Goal: Task Accomplishment & Management: Manage account settings

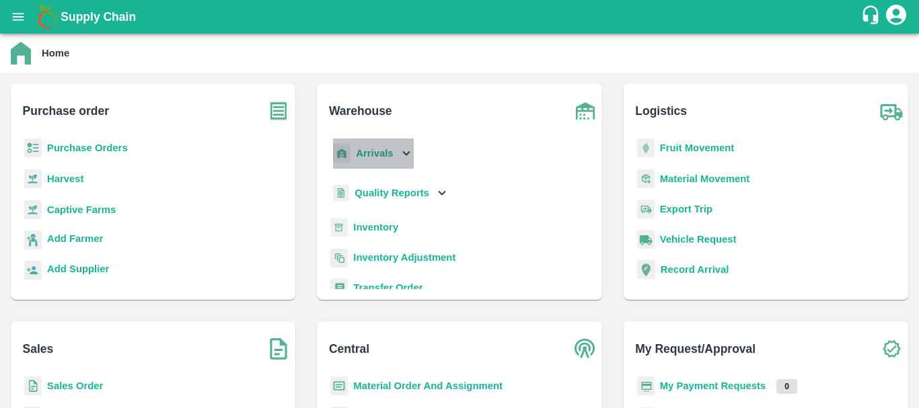
click at [364, 156] on b "Arrivals" at bounding box center [374, 153] width 37 height 11
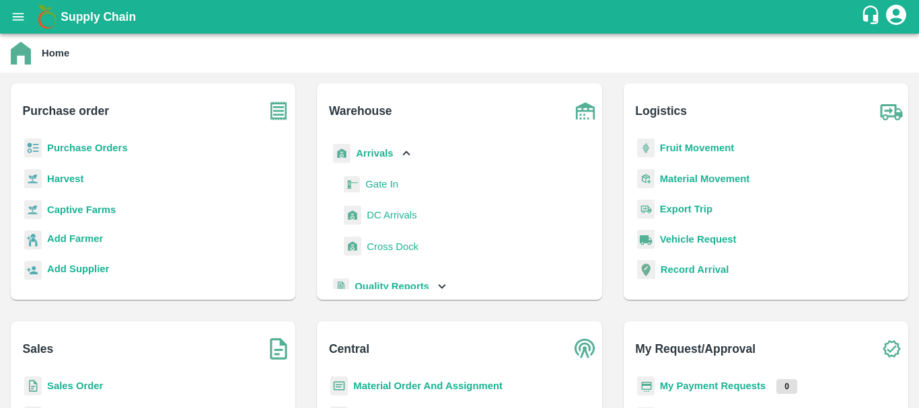
click at [388, 211] on span "DC Arrivals" at bounding box center [392, 215] width 50 height 15
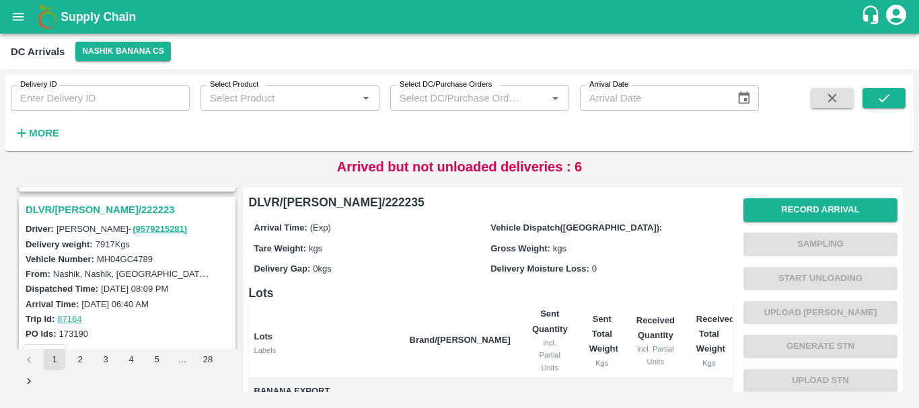
drag, startPoint x: 535, startPoint y: 291, endPoint x: 482, endPoint y: 295, distance: 53.2
click at [482, 295] on h6 "Lots" at bounding box center [491, 293] width 484 height 19
click at [45, 135] on strong "More" at bounding box center [44, 133] width 30 height 11
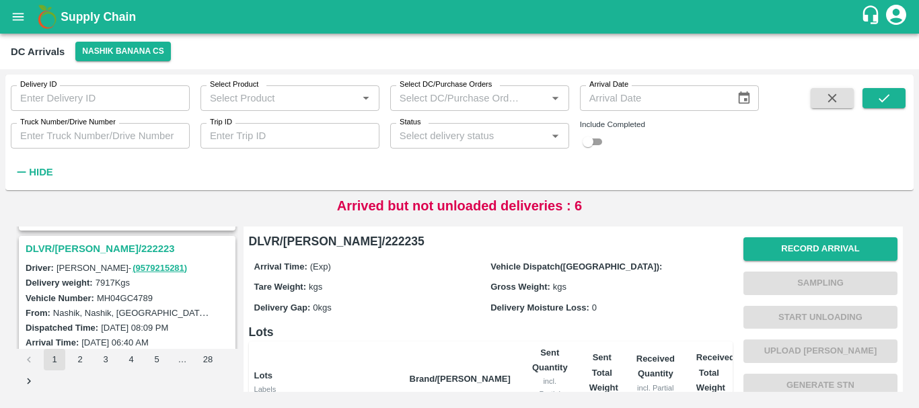
click at [238, 136] on input "Trip ID" at bounding box center [289, 136] width 179 height 26
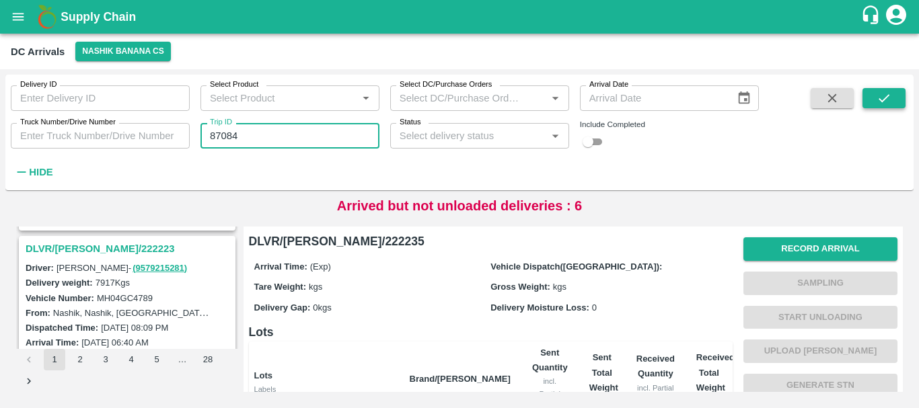
type input "87084"
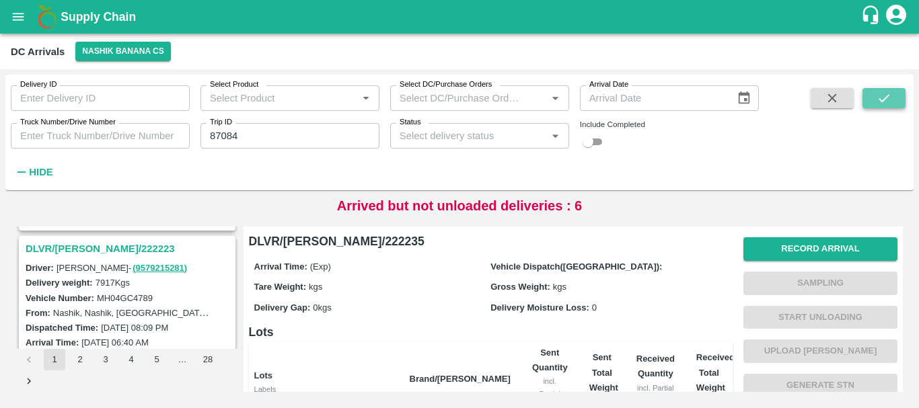
click at [886, 101] on icon "submit" at bounding box center [883, 98] width 15 height 15
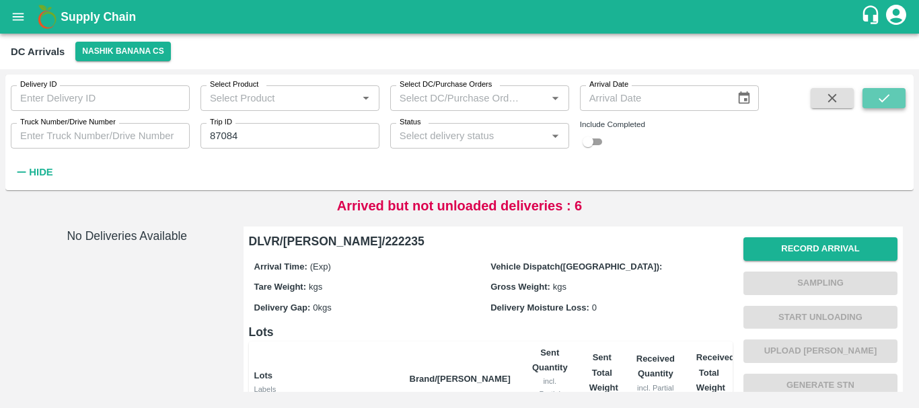
click at [882, 98] on icon "submit" at bounding box center [883, 98] width 15 height 15
click at [146, 44] on button "Nashik Banana CS" at bounding box center [122, 52] width 95 height 20
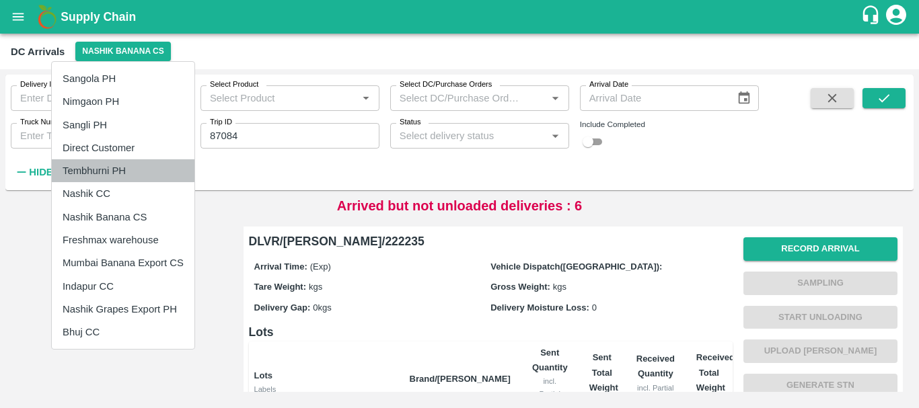
click at [118, 164] on li "Tembhurni PH" at bounding box center [123, 170] width 143 height 23
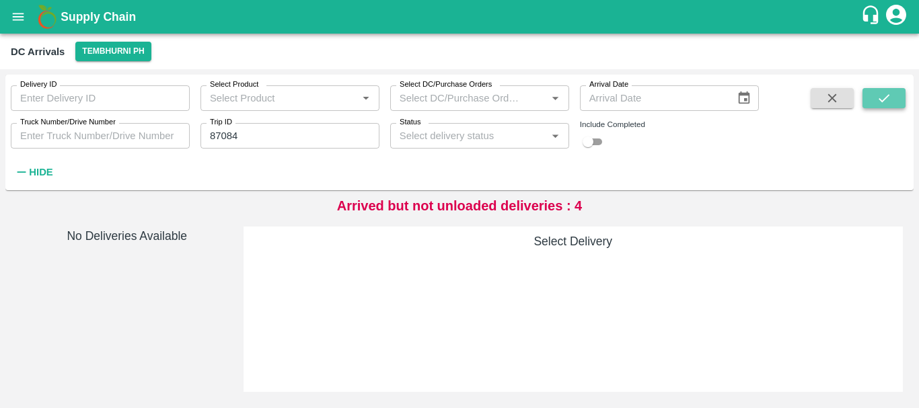
click at [882, 92] on icon "submit" at bounding box center [883, 98] width 15 height 15
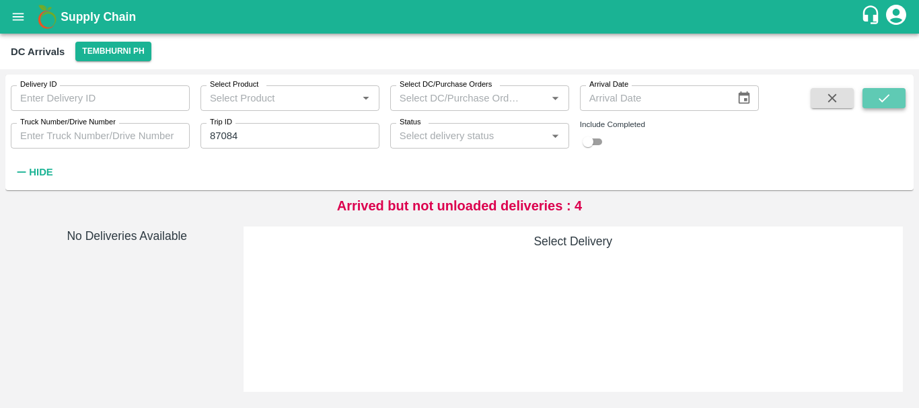
click at [882, 92] on icon "submit" at bounding box center [883, 98] width 15 height 15
click at [884, 95] on icon "submit" at bounding box center [883, 98] width 15 height 15
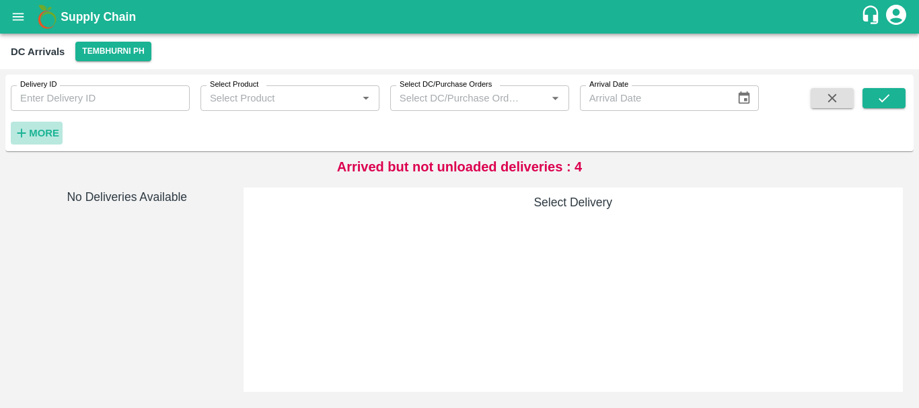
click at [40, 138] on strong "More" at bounding box center [44, 133] width 30 height 11
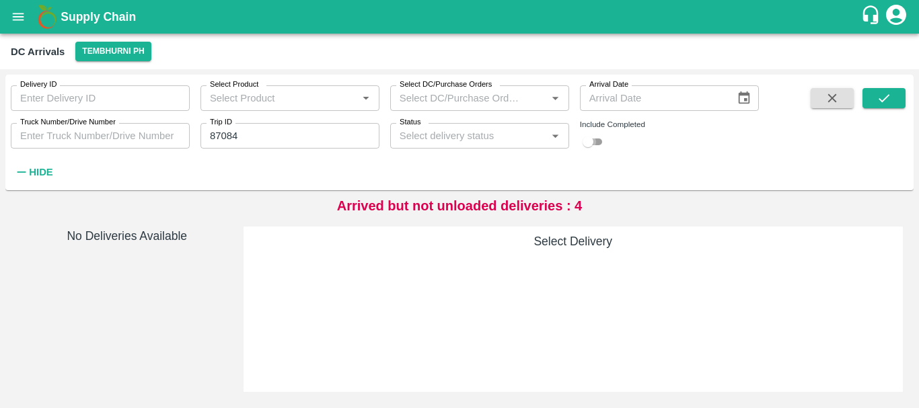
click at [603, 139] on input "checkbox" at bounding box center [588, 142] width 48 height 16
checkbox input "true"
click at [554, 139] on icon "Open" at bounding box center [554, 135] width 15 height 15
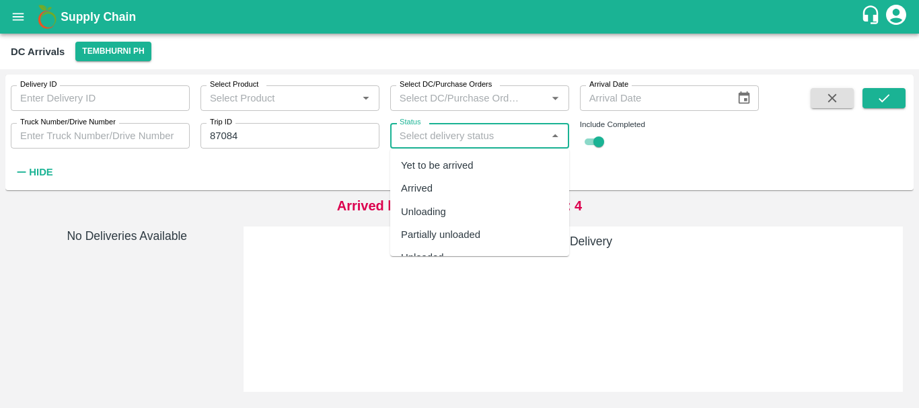
scroll to position [42, 0]
click at [463, 233] on div "Completed" at bounding box center [479, 238] width 179 height 23
type input "Completed"
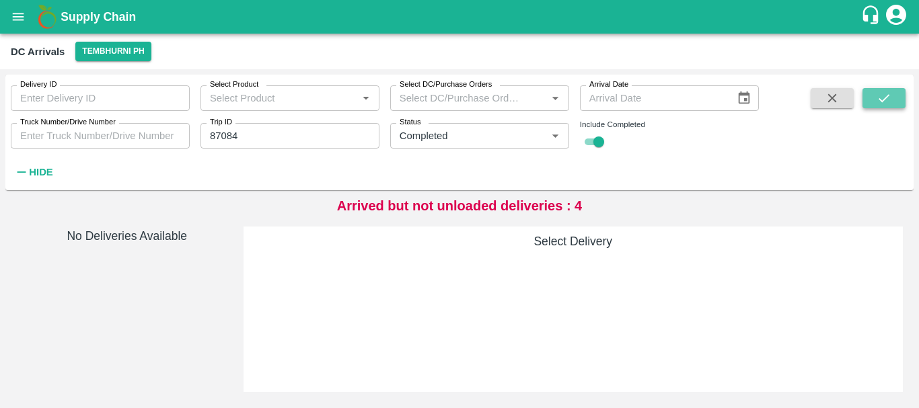
click at [874, 98] on button "submit" at bounding box center [883, 98] width 43 height 20
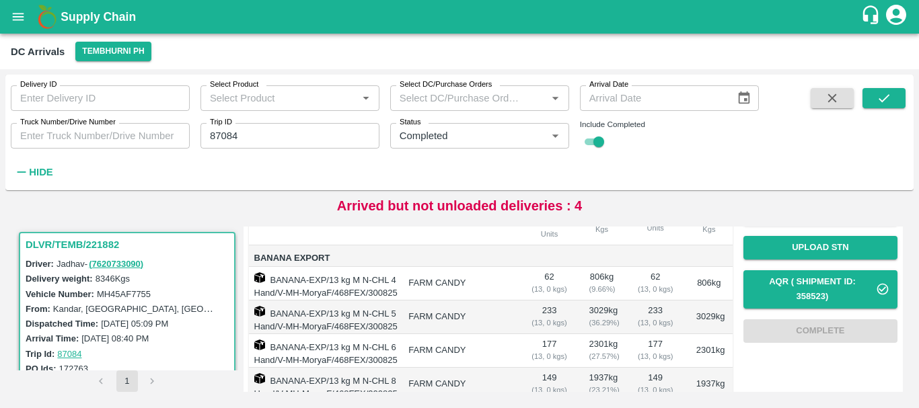
scroll to position [318, 0]
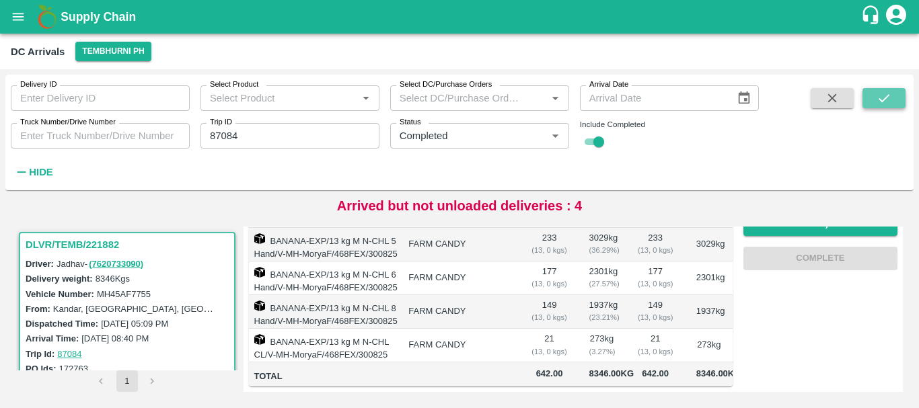
click at [873, 98] on button "submit" at bounding box center [883, 98] width 43 height 20
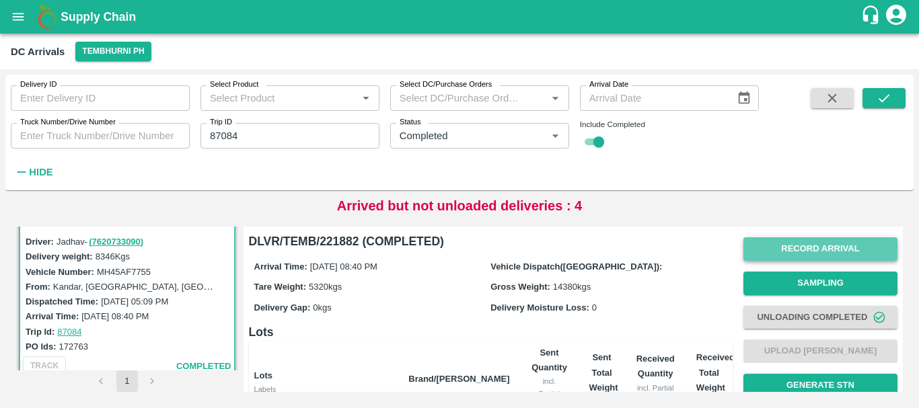
click at [816, 247] on button "Record Arrival" at bounding box center [820, 249] width 154 height 24
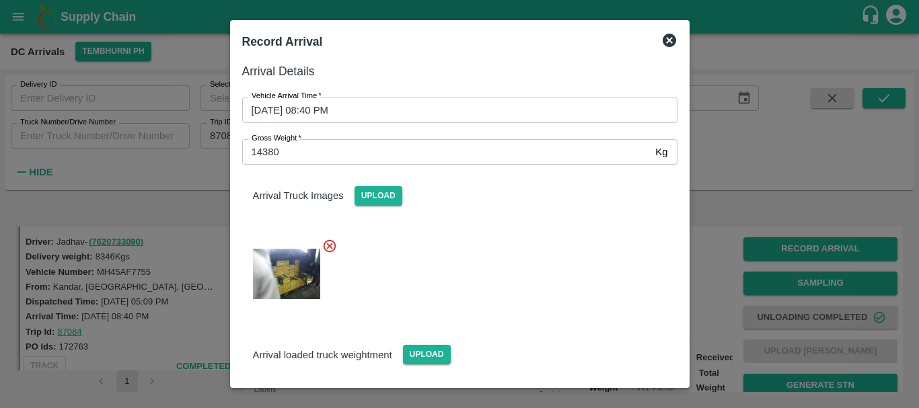
click at [706, 266] on div at bounding box center [459, 204] width 919 height 408
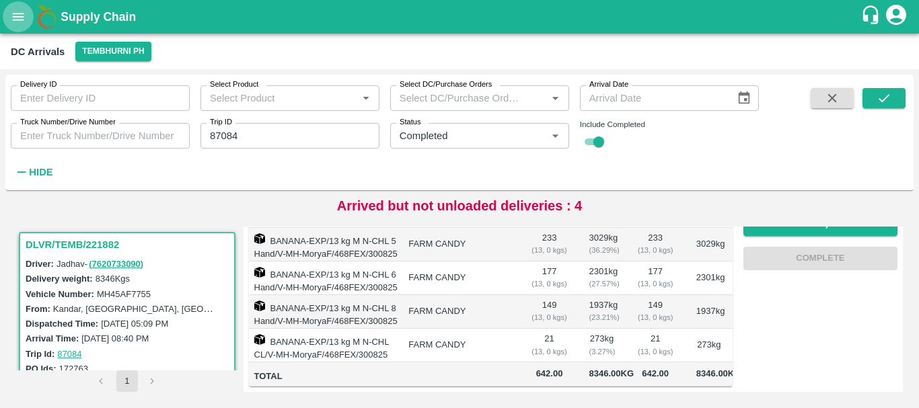
click at [22, 18] on icon "open drawer" at bounding box center [18, 16] width 15 height 15
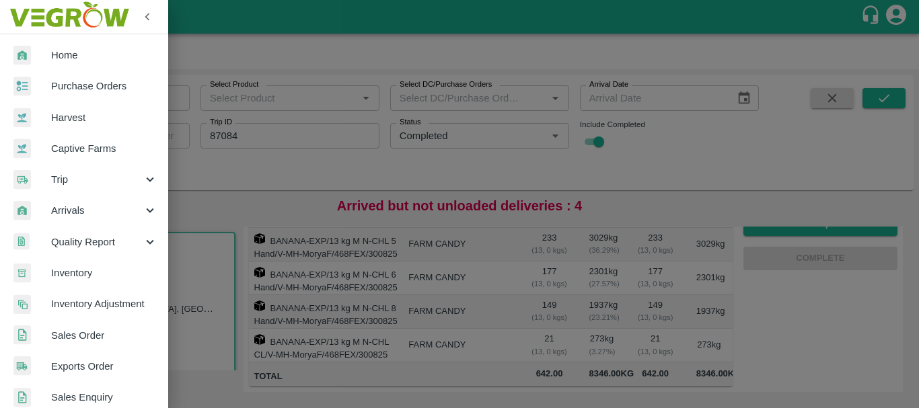
click at [69, 262] on link "Inventory" at bounding box center [84, 273] width 168 height 31
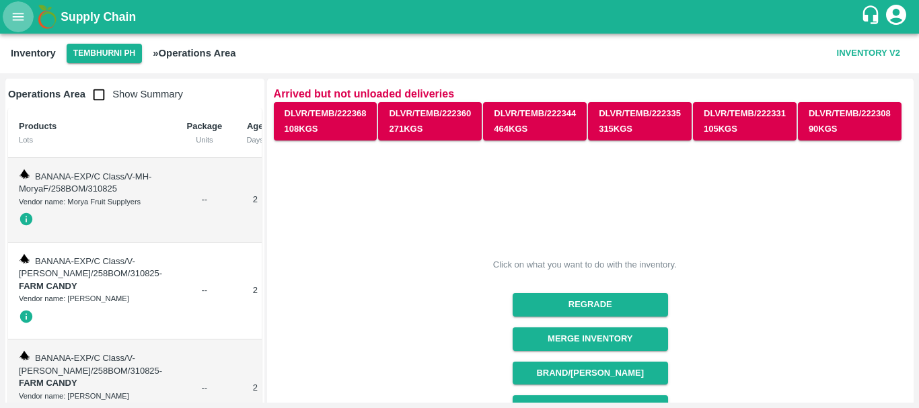
click at [20, 11] on icon "open drawer" at bounding box center [18, 16] width 15 height 15
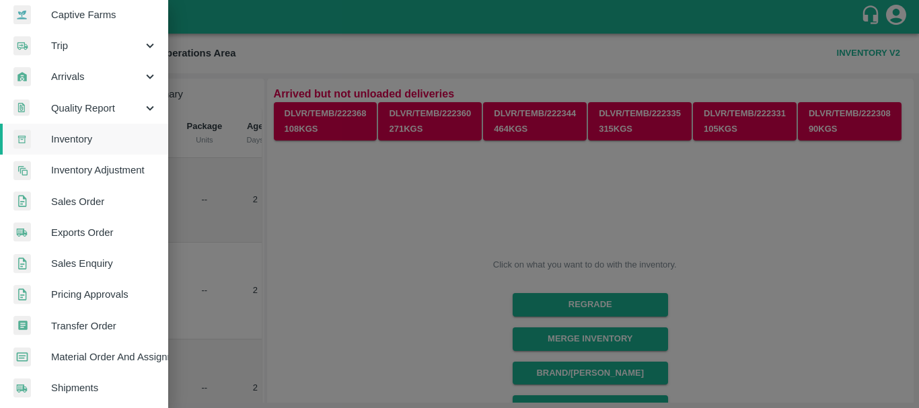
scroll to position [68, 0]
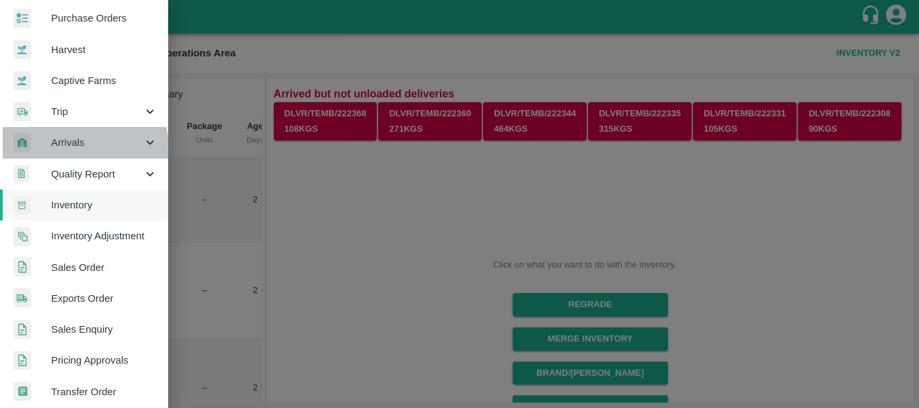
click at [76, 149] on span "Arrivals" at bounding box center [96, 142] width 91 height 15
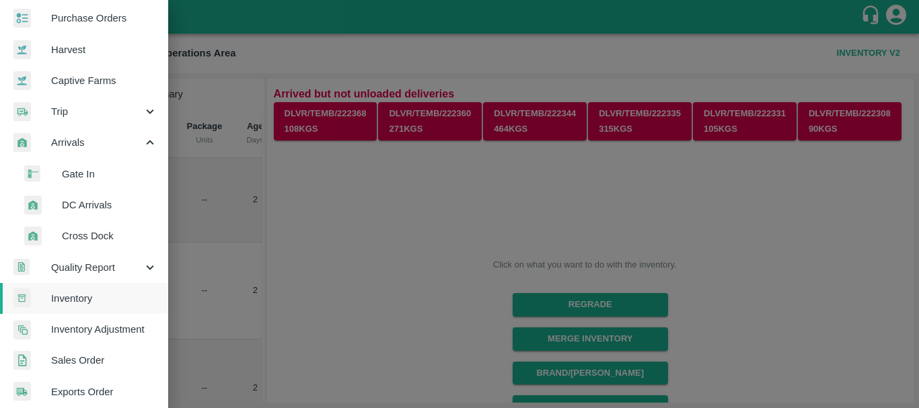
click at [78, 202] on span "DC Arrivals" at bounding box center [109, 205] width 95 height 15
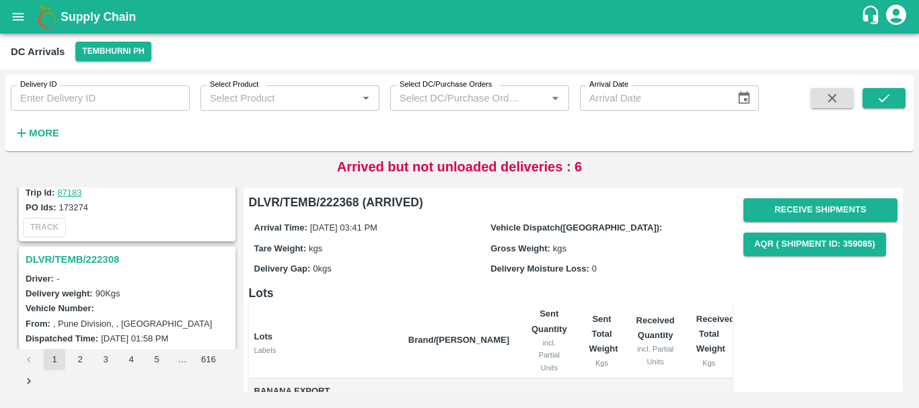
scroll to position [2404, 0]
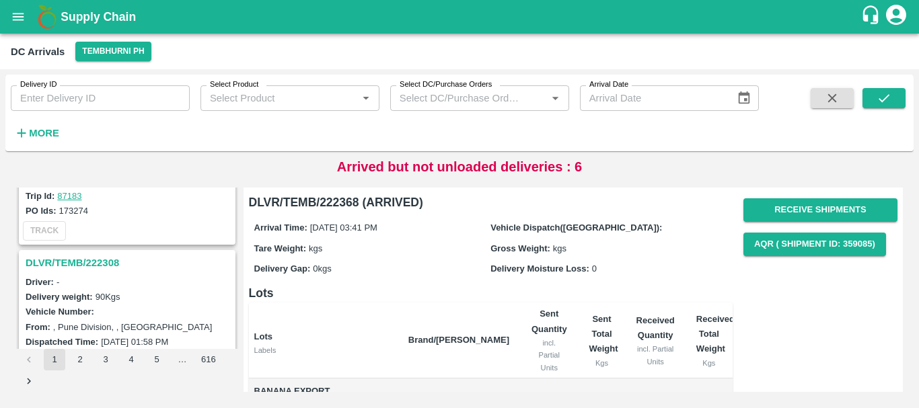
click at [88, 264] on h3 "DLVR/TEMB/222308" at bounding box center [129, 262] width 207 height 17
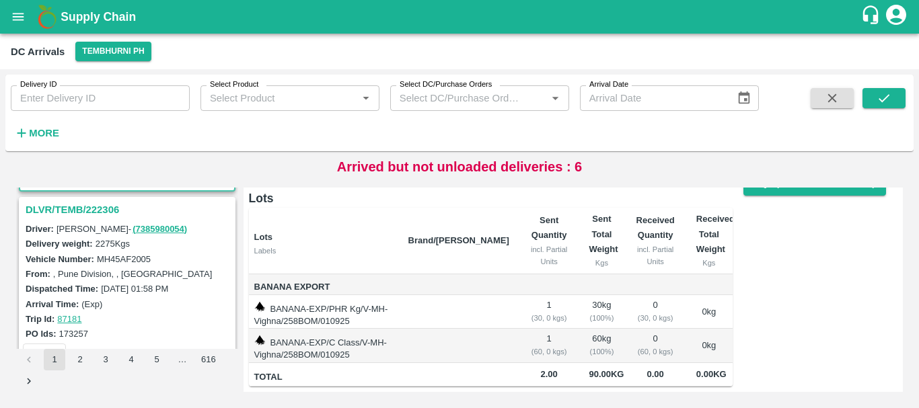
scroll to position [2629, 0]
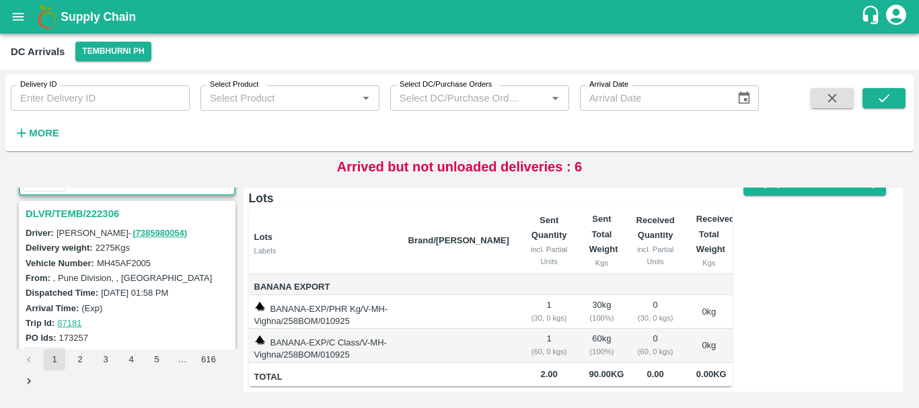
click at [90, 212] on h3 "DLVR/TEMB/222306" at bounding box center [129, 213] width 207 height 17
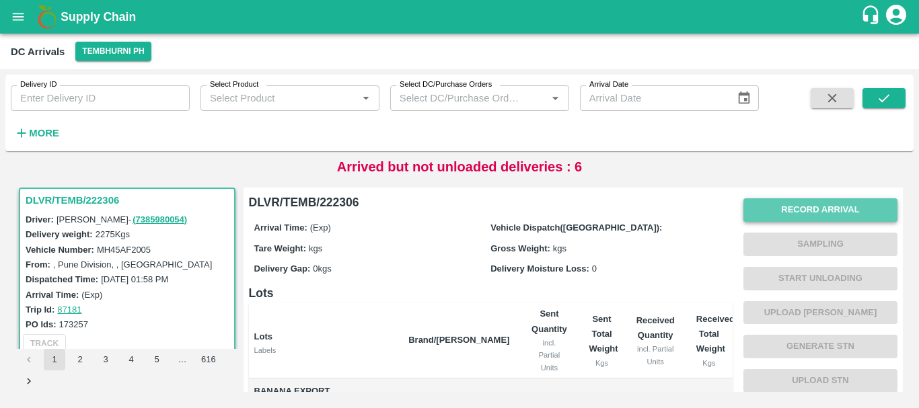
click at [763, 210] on button "Record Arrival" at bounding box center [820, 210] width 154 height 24
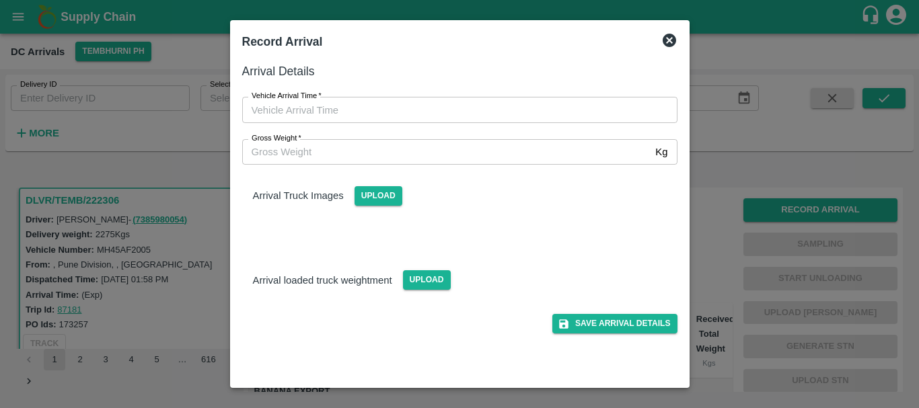
click at [507, 96] on div "Vehicle Arrival Time   * Vehicle Arrival Time" at bounding box center [451, 102] width 451 height 42
type input "DD/MM/YYYY hh:mm aa"
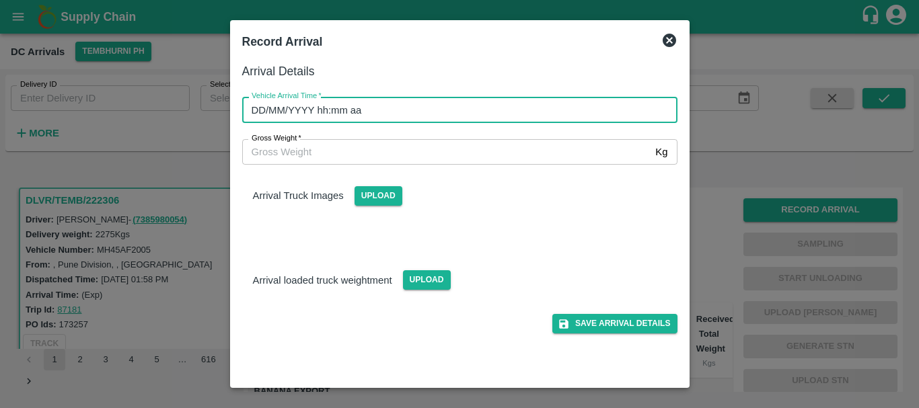
click at [508, 105] on input "DD/MM/YYYY hh:mm aa" at bounding box center [455, 110] width 426 height 26
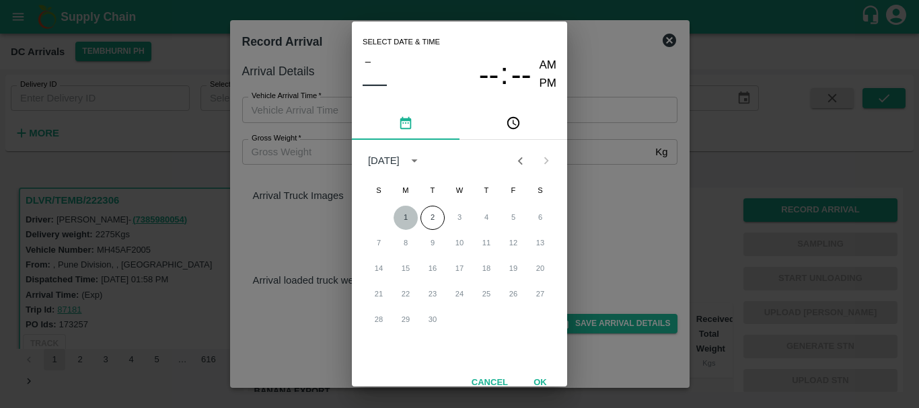
click at [410, 220] on button "1" at bounding box center [405, 218] width 24 height 24
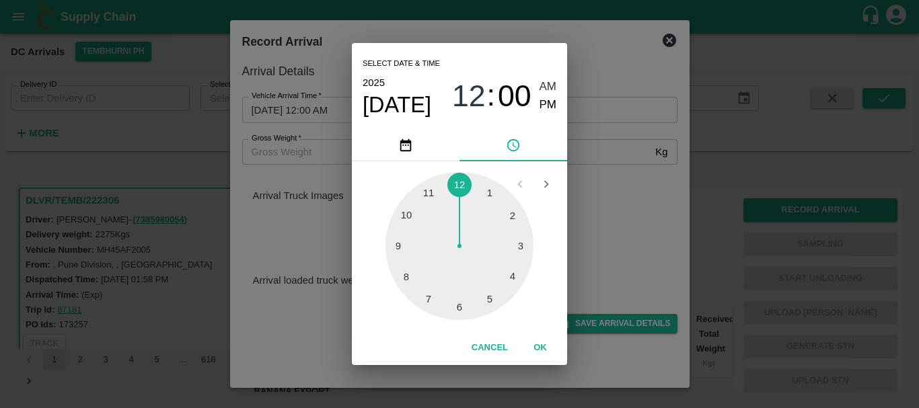
click at [455, 300] on div at bounding box center [459, 246] width 148 height 148
click at [511, 273] on div at bounding box center [459, 246] width 148 height 148
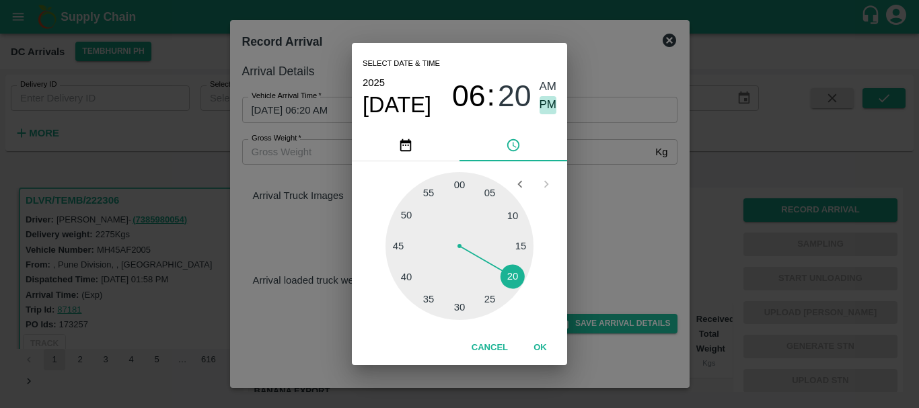
click at [545, 98] on span "PM" at bounding box center [547, 105] width 17 height 18
type input "01/09/2025 06:20 PM"
click at [586, 159] on div "Select date & time 2025 Sep 1 06 : 20 AM PM 05 10 15 20 25 30 35 40 45 50 55 00…" at bounding box center [459, 204] width 919 height 408
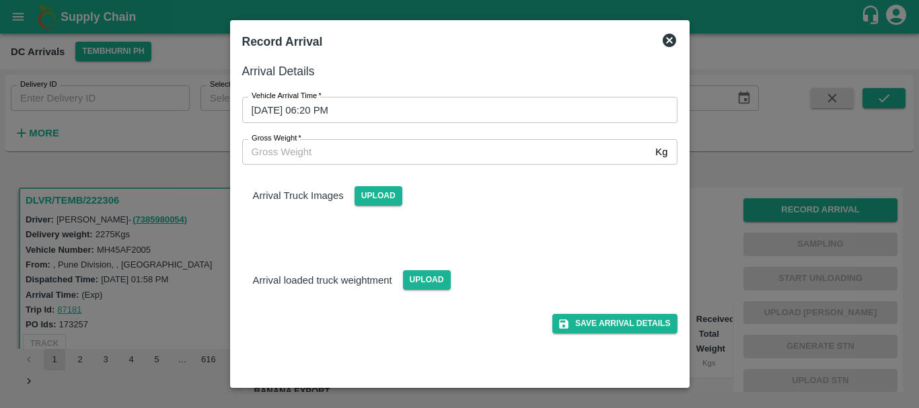
click at [456, 216] on div "Arrival Truck Images Upload" at bounding box center [454, 201] width 446 height 95
click at [369, 186] on span "Upload" at bounding box center [378, 196] width 48 height 20
click at [0, 0] on input "Upload" at bounding box center [0, 0] width 0 height 0
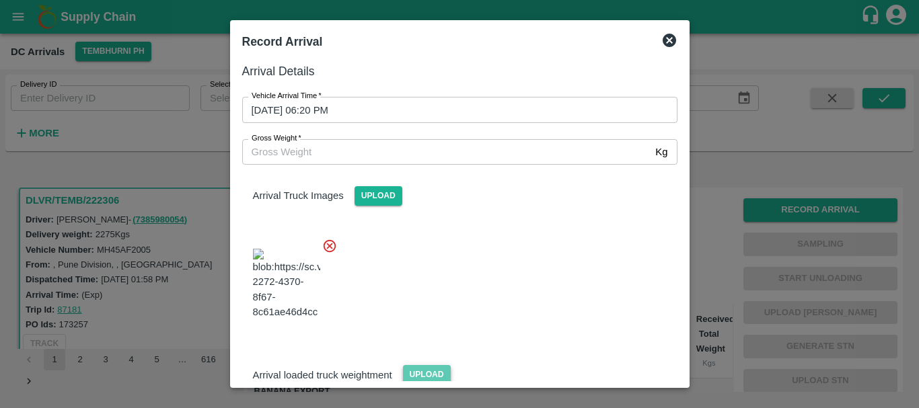
click at [432, 365] on span "Upload" at bounding box center [427, 375] width 48 height 20
click at [0, 0] on input "Upload" at bounding box center [0, 0] width 0 height 0
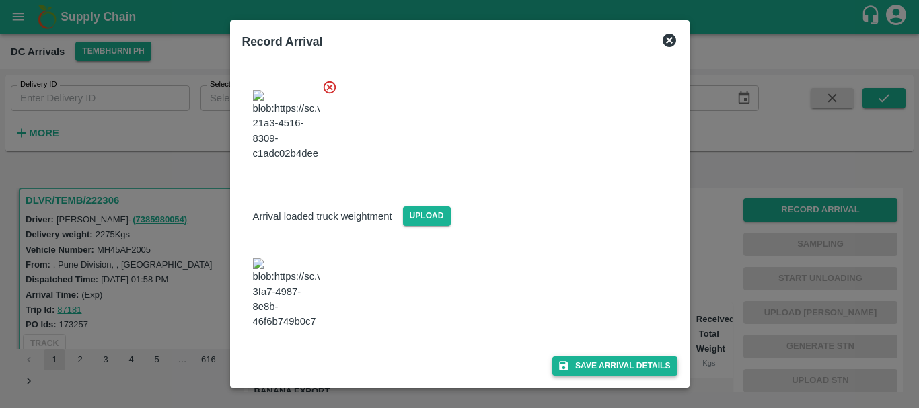
click at [590, 372] on button "Save Arrival Details" at bounding box center [614, 366] width 124 height 20
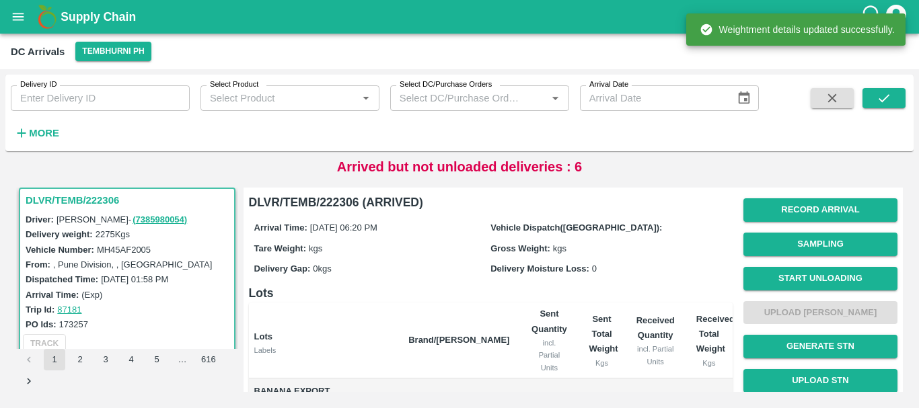
scroll to position [1, 0]
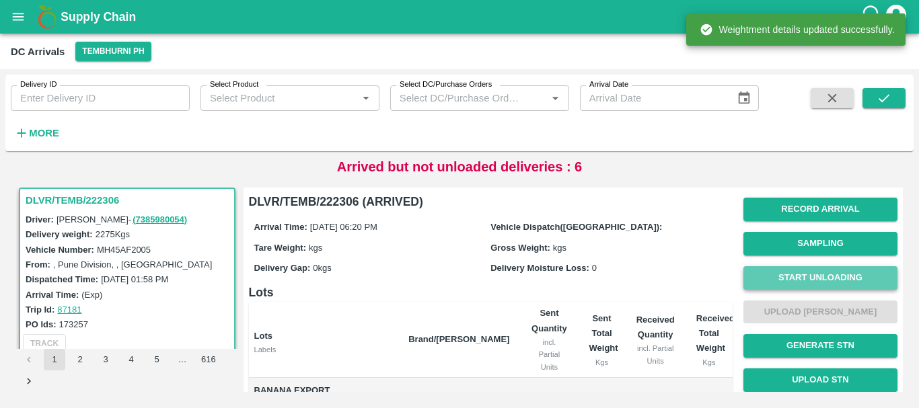
click at [754, 282] on button "Start Unloading" at bounding box center [820, 278] width 154 height 24
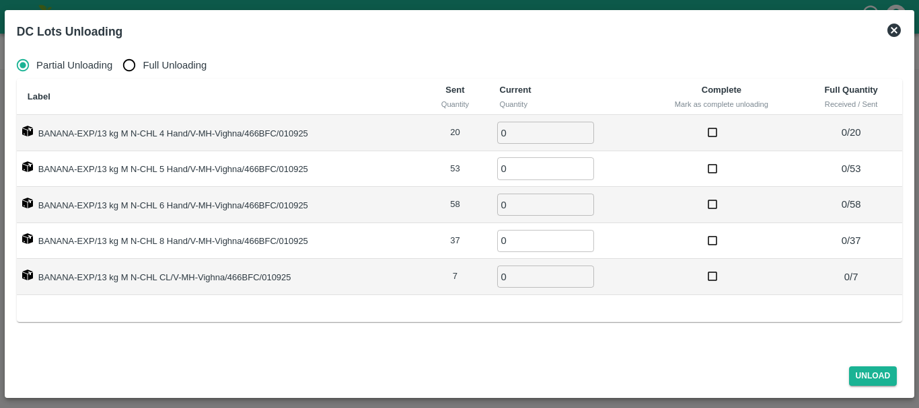
click at [130, 63] on input "Full Unloading" at bounding box center [129, 65] width 27 height 27
radio input "true"
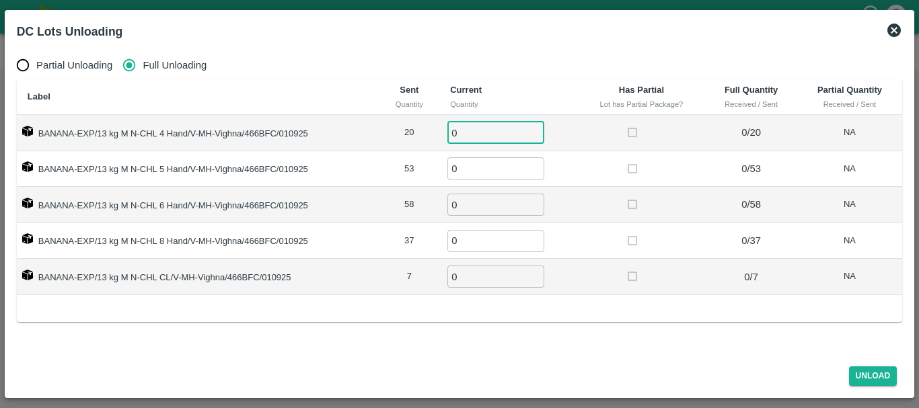
click at [500, 130] on input "0" at bounding box center [495, 133] width 97 height 22
type input "020"
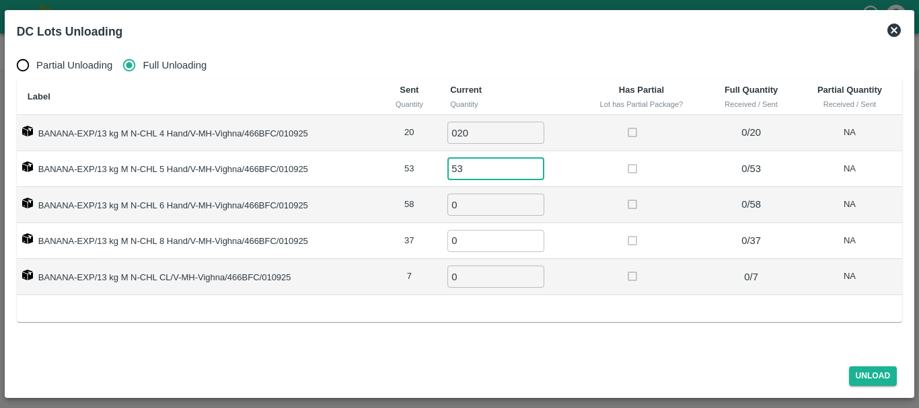
type input "53"
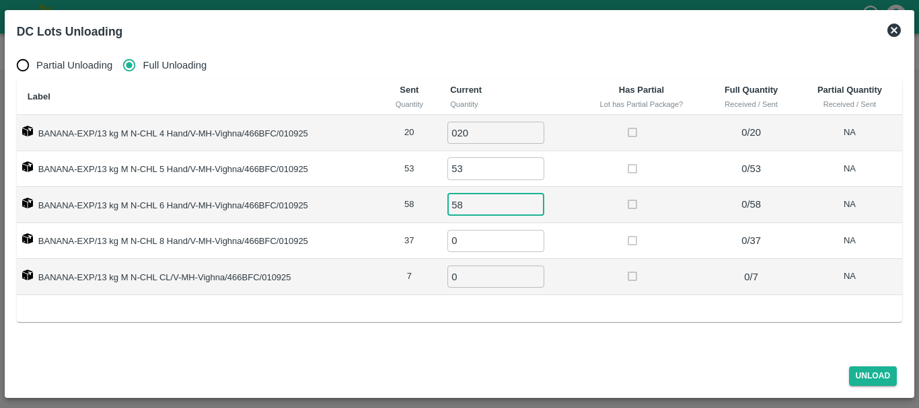
type input "58"
type input "37"
type input "7"
click at [873, 371] on button "Unload" at bounding box center [873, 377] width 48 height 20
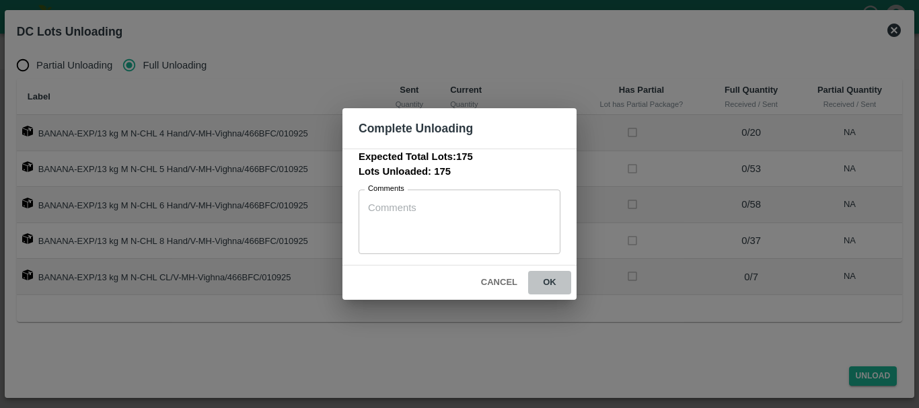
click at [555, 289] on button "ok" at bounding box center [549, 283] width 43 height 24
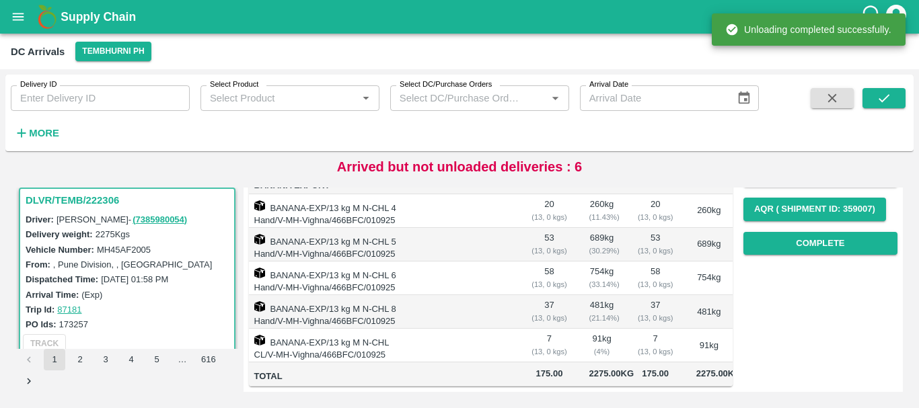
scroll to position [0, 0]
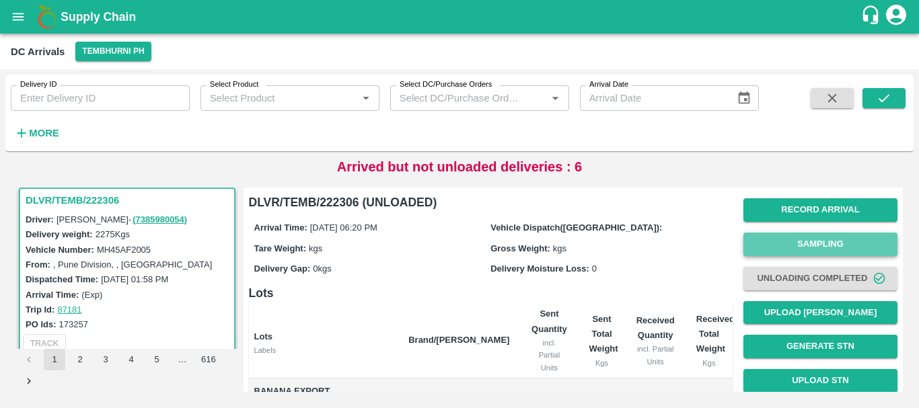
click at [747, 245] on button "Sampling" at bounding box center [820, 245] width 154 height 24
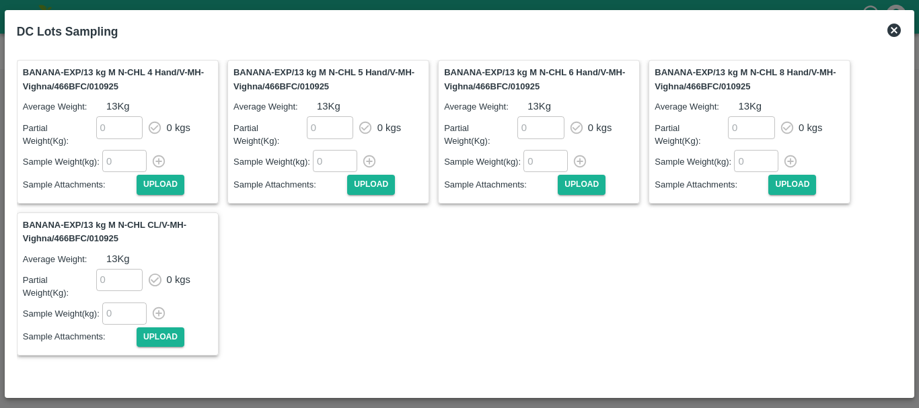
click at [887, 24] on icon at bounding box center [894, 30] width 16 height 16
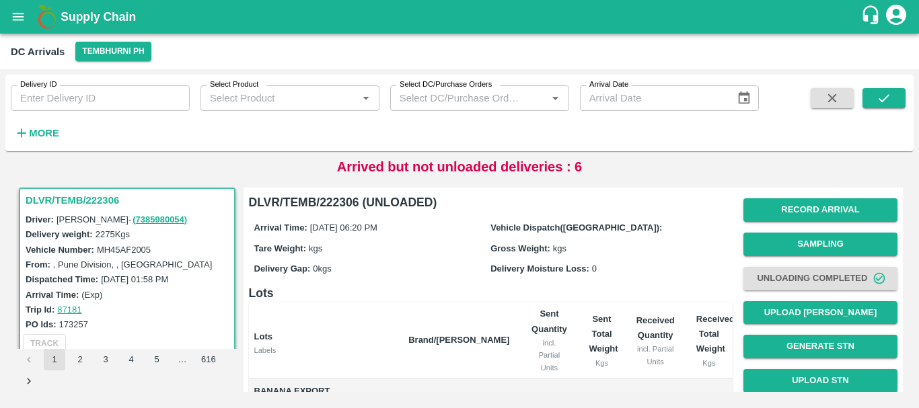
click at [769, 223] on div "Record Arrival Sampling Unloading Completed Upload Tare Weight Generate STN Upl…" at bounding box center [820, 329] width 154 height 273
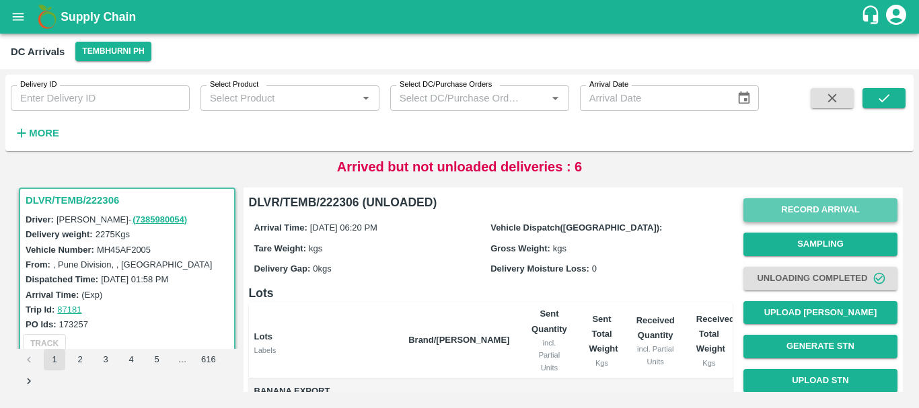
click at [757, 210] on button "Record Arrival" at bounding box center [820, 210] width 154 height 24
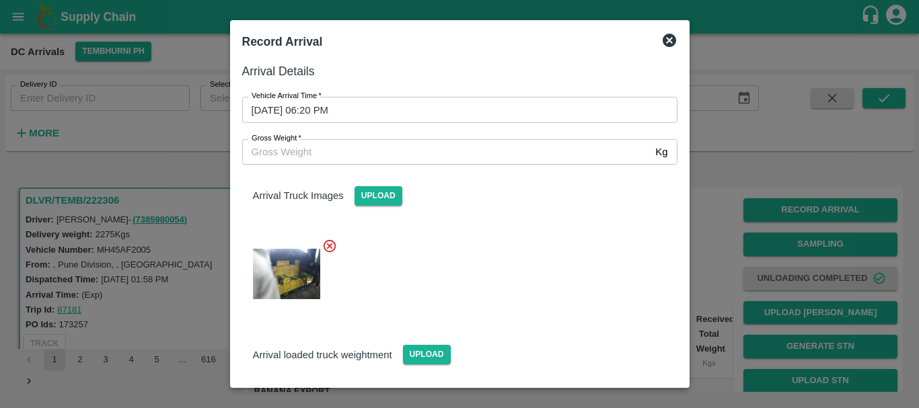
scroll to position [187, 0]
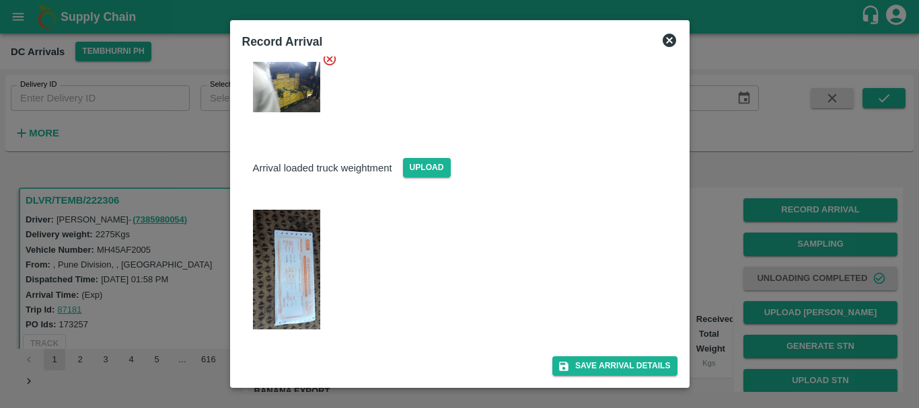
click at [291, 268] on img at bounding box center [286, 270] width 67 height 120
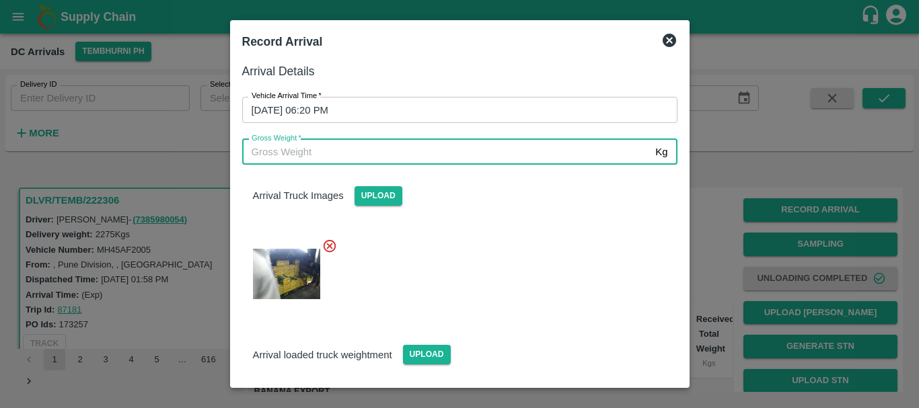
click at [353, 155] on input "Gross Weight   *" at bounding box center [446, 152] width 408 height 26
type input "7510"
click at [530, 300] on div at bounding box center [454, 269] width 446 height 85
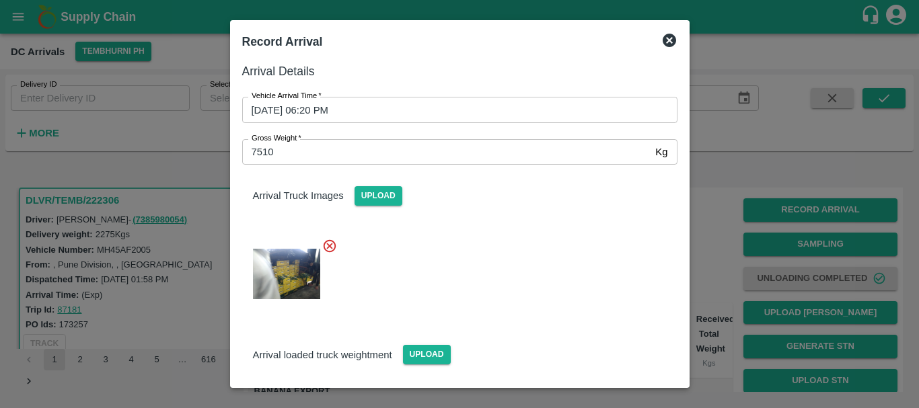
scroll to position [187, 0]
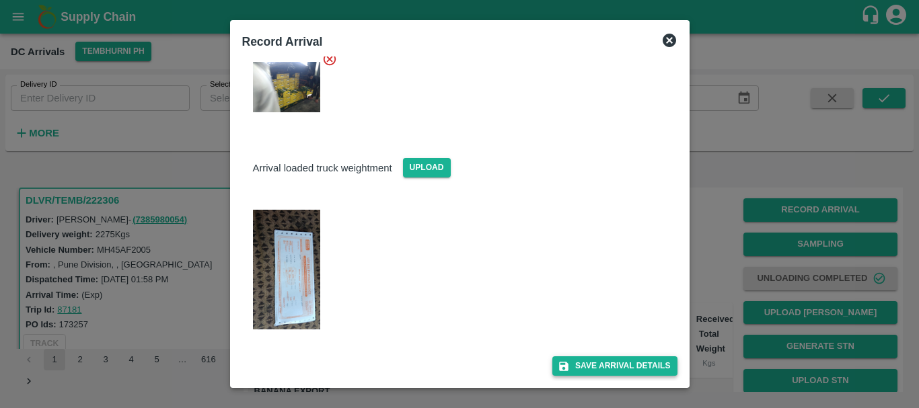
click at [576, 362] on button "Save Arrival Details" at bounding box center [614, 366] width 124 height 20
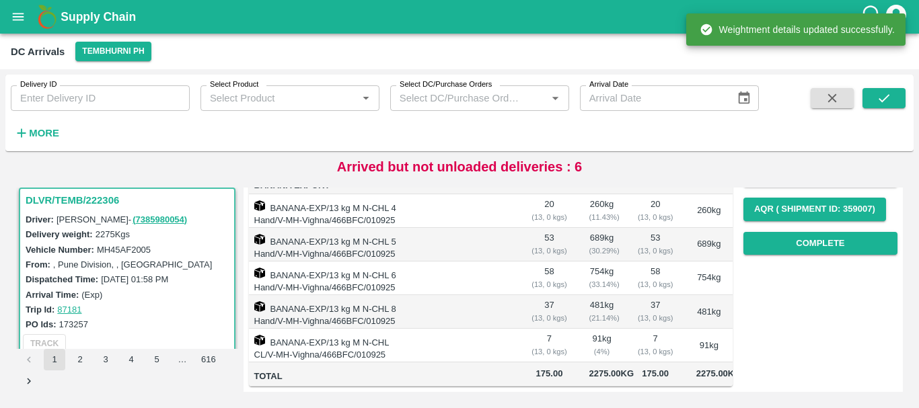
scroll to position [0, 0]
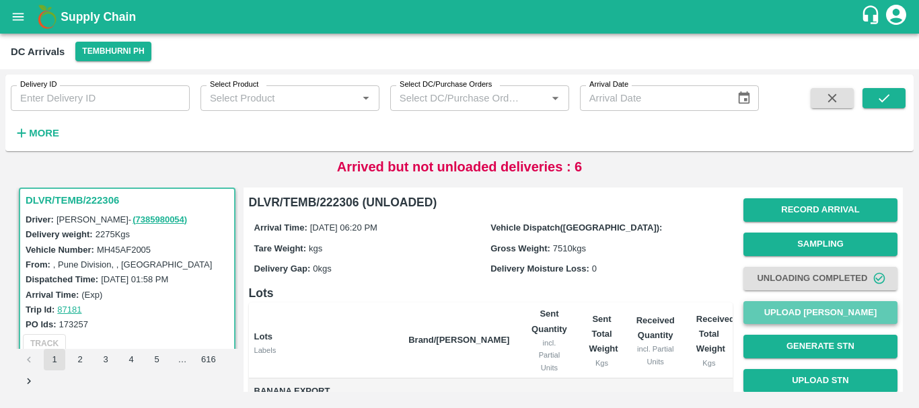
click at [777, 308] on button "Upload [PERSON_NAME]" at bounding box center [820, 313] width 154 height 24
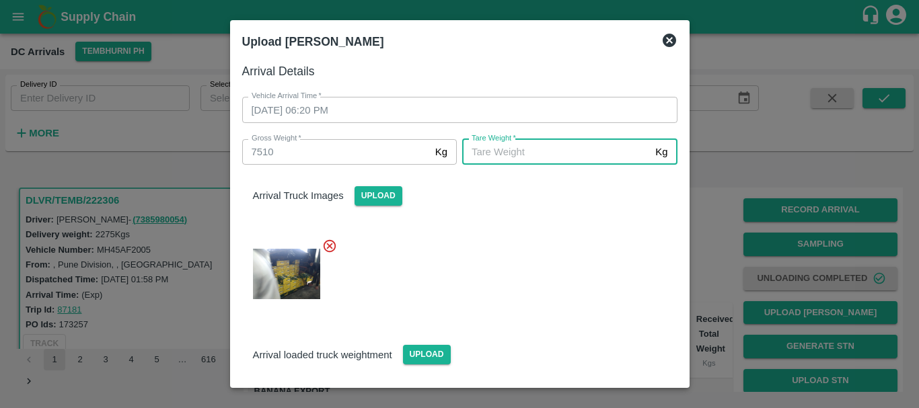
click at [539, 146] on input "Tare Weight   *" at bounding box center [556, 152] width 188 height 26
type input "5030"
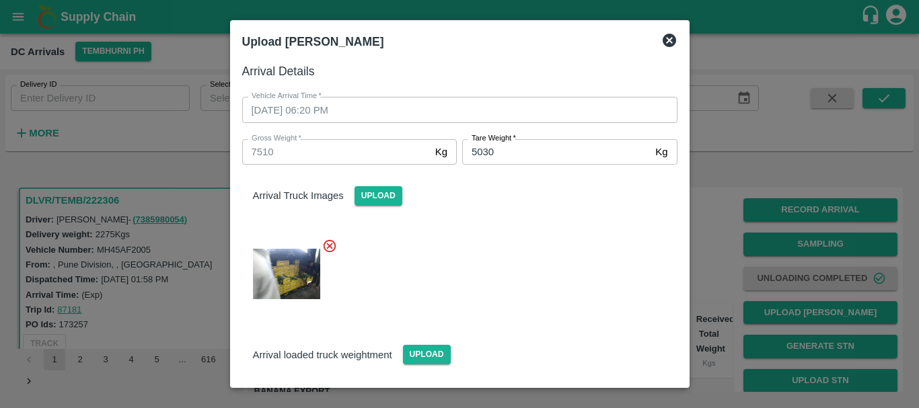
click at [538, 241] on div at bounding box center [454, 269] width 446 height 85
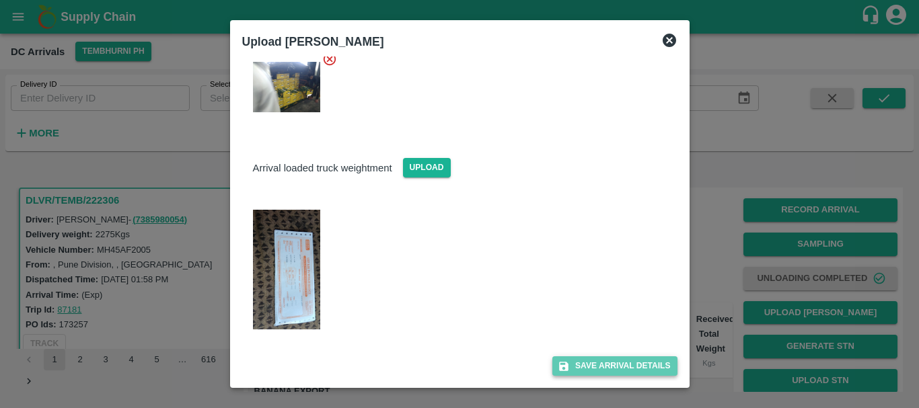
click at [578, 356] on button "Save Arrival Details" at bounding box center [614, 366] width 124 height 20
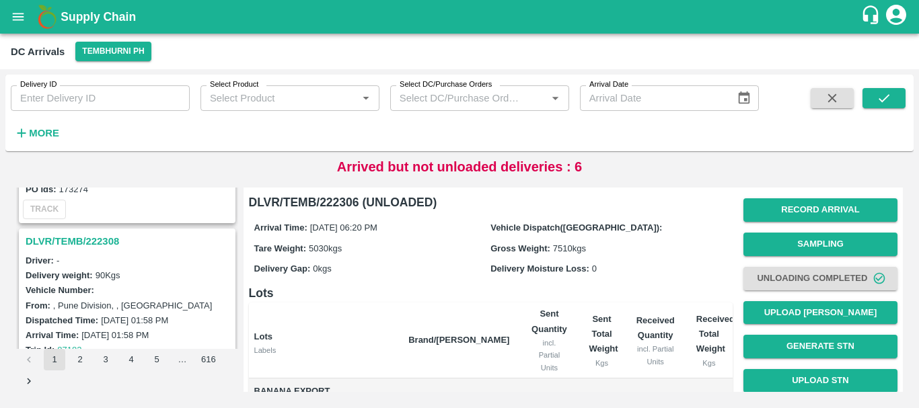
scroll to position [2424, 0]
click at [108, 238] on h3 "DLVR/TEMB/222308" at bounding box center [129, 242] width 207 height 17
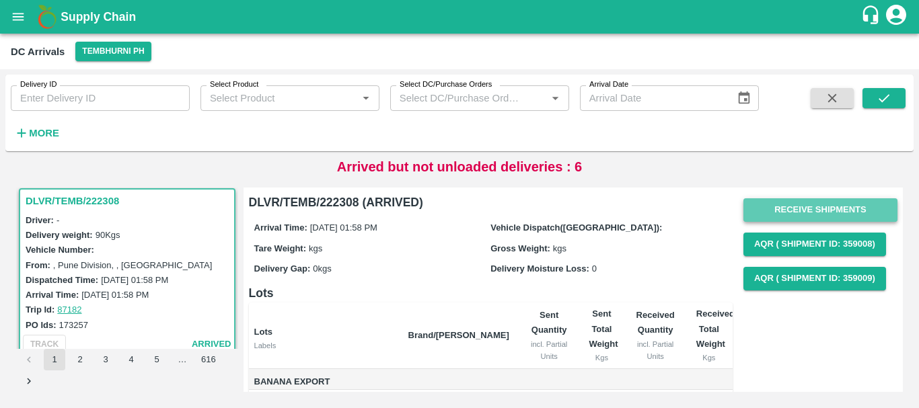
click at [786, 210] on button "Receive Shipments" at bounding box center [820, 210] width 154 height 24
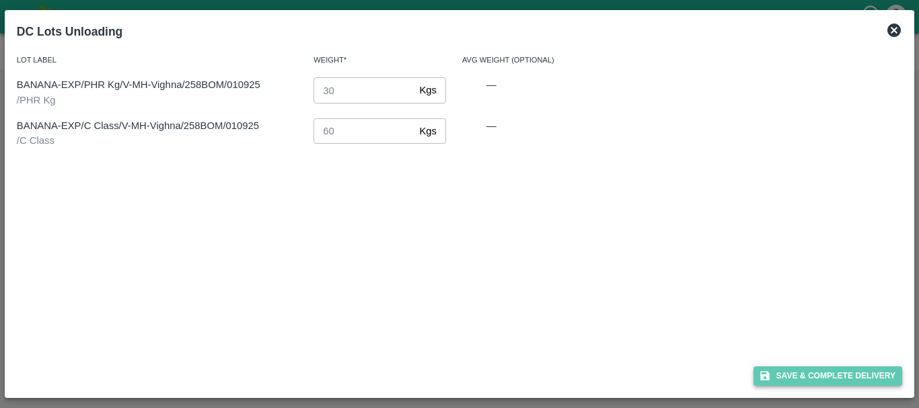
click at [811, 379] on button "Save & Complete Delivery" at bounding box center [827, 377] width 149 height 20
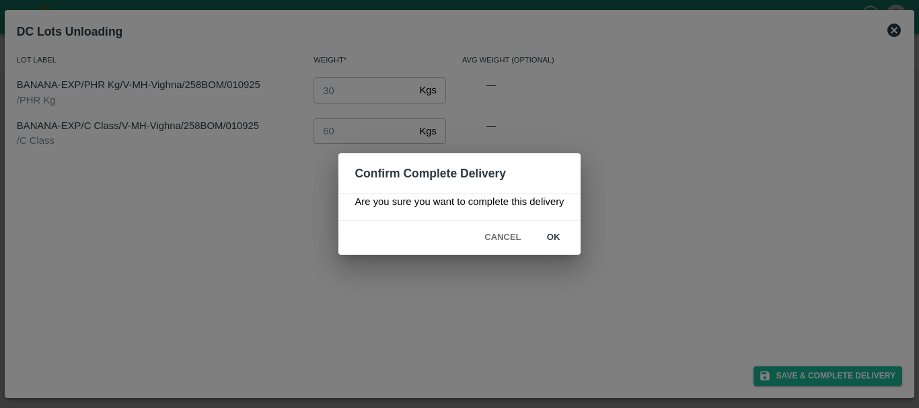
click at [554, 237] on button "ok" at bounding box center [553, 238] width 43 height 24
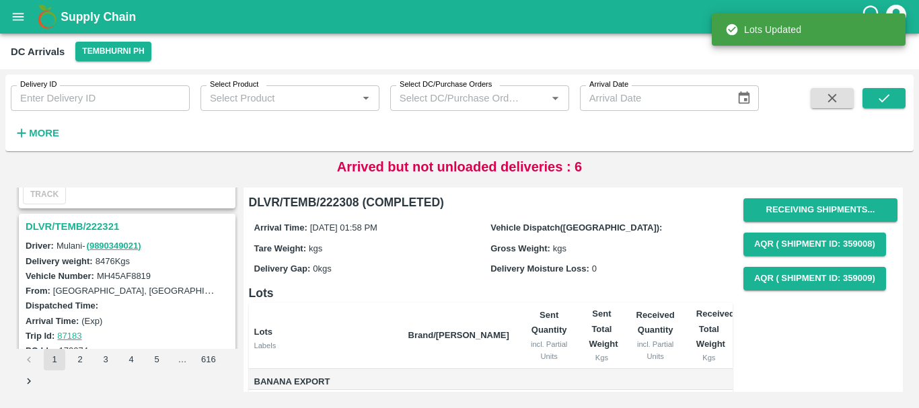
scroll to position [2262, 0]
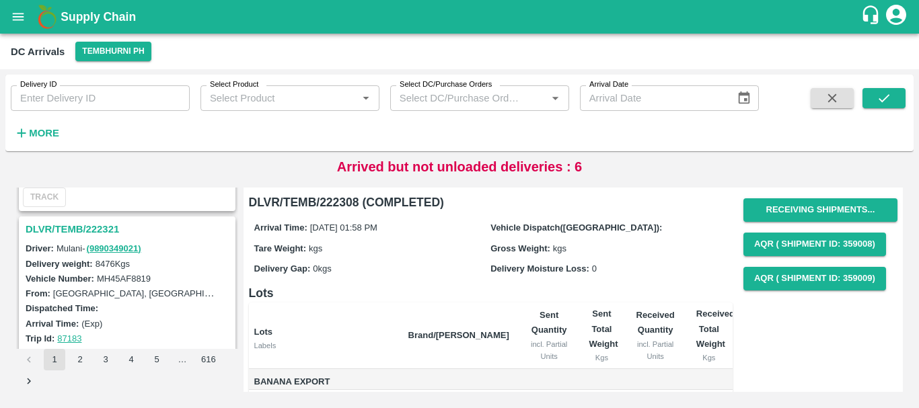
click at [94, 227] on h3 "DLVR/TEMB/222321" at bounding box center [129, 229] width 207 height 17
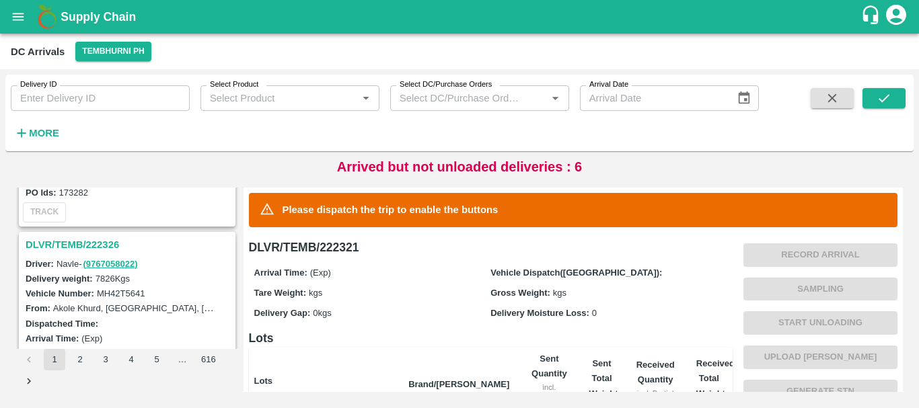
scroll to position [1894, 0]
click at [96, 237] on h3 "DLVR/TEMB/222326" at bounding box center [129, 245] width 207 height 17
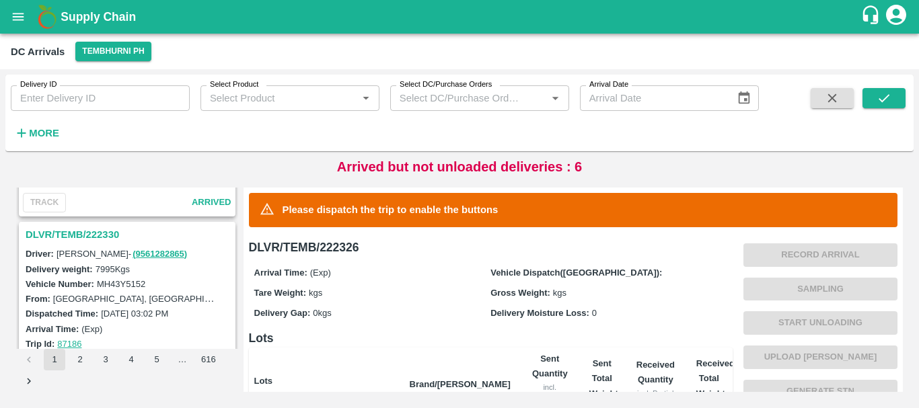
scroll to position [1728, 0]
click at [89, 234] on h3 "DLVR/TEMB/222330" at bounding box center [129, 235] width 207 height 17
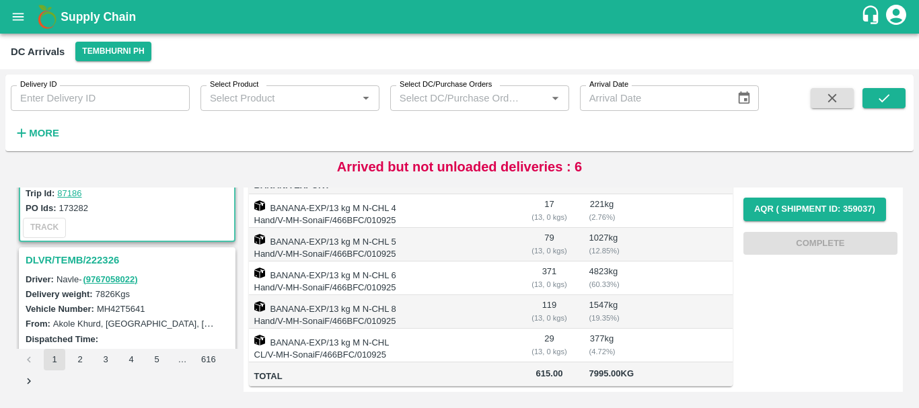
click at [99, 262] on h3 "DLVR/TEMB/222326" at bounding box center [129, 260] width 207 height 17
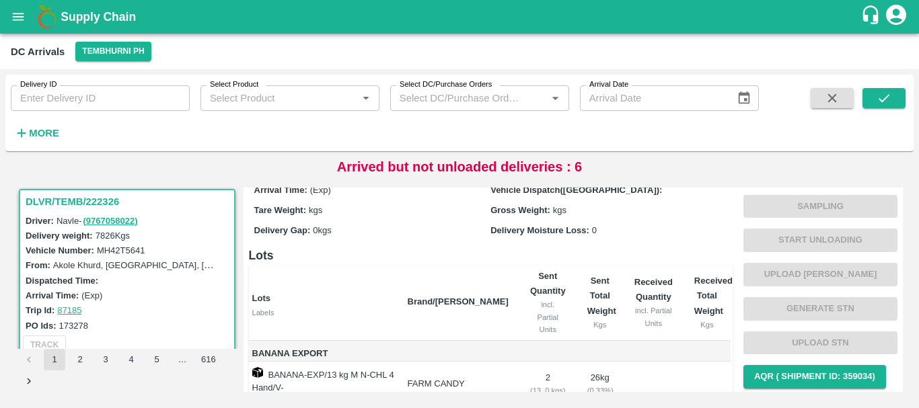
scroll to position [82, 0]
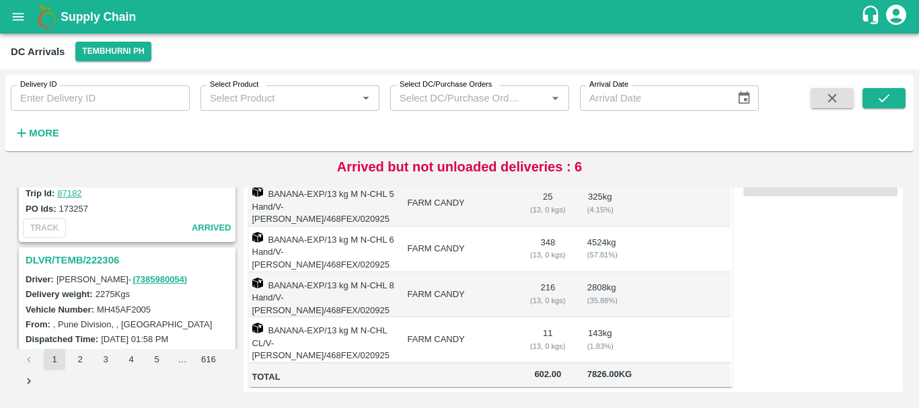
click at [86, 259] on h3 "DLVR/TEMB/222306" at bounding box center [129, 260] width 207 height 17
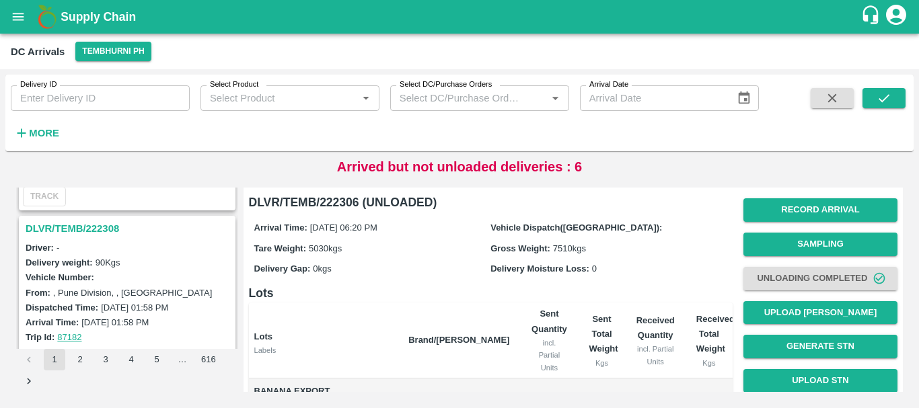
click at [87, 229] on h3 "DLVR/TEMB/222308" at bounding box center [129, 228] width 207 height 17
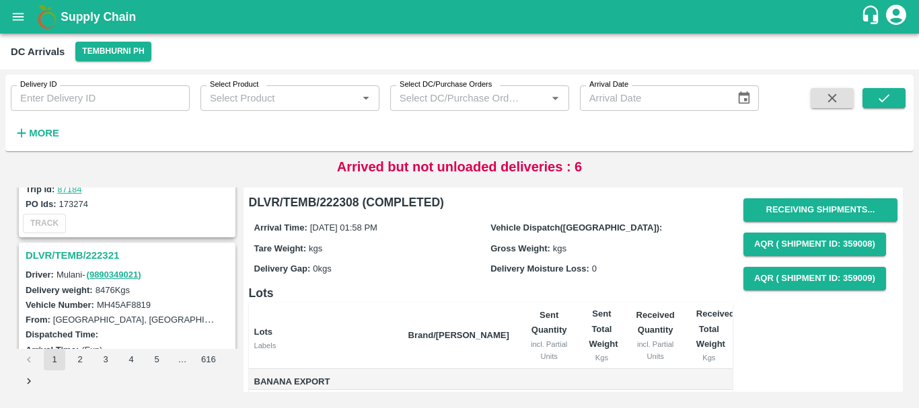
click at [70, 260] on h3 "DLVR/TEMB/222321" at bounding box center [129, 255] width 207 height 17
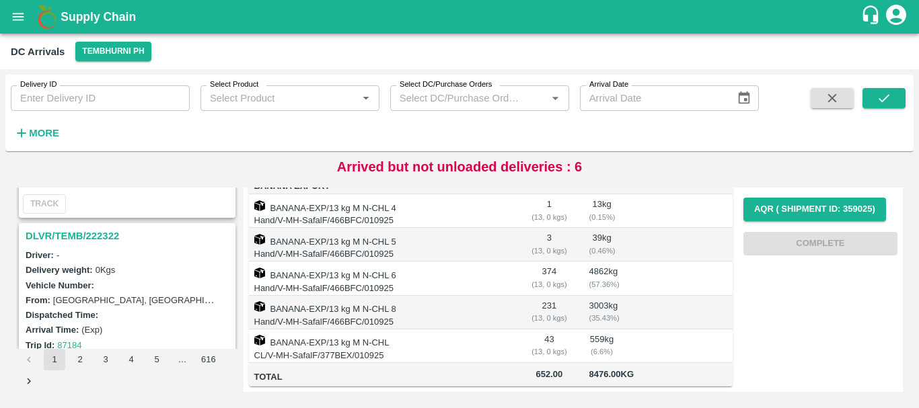
click at [90, 229] on h3 "DLVR/TEMB/222322" at bounding box center [129, 235] width 207 height 17
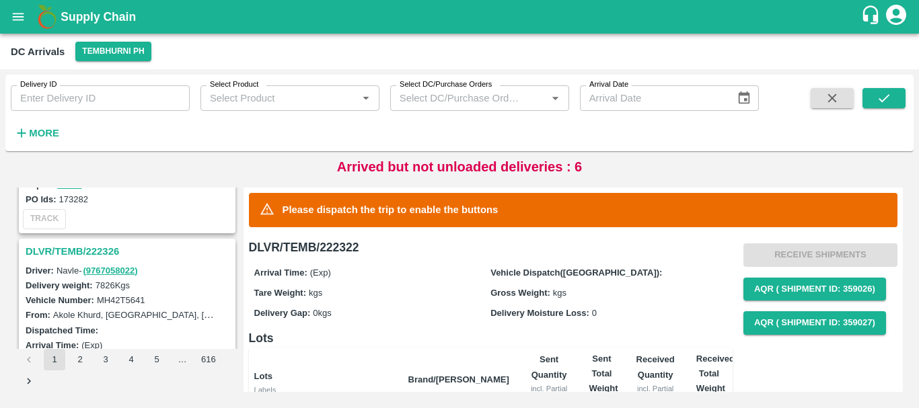
click at [94, 245] on h3 "DLVR/TEMB/222326" at bounding box center [129, 251] width 207 height 17
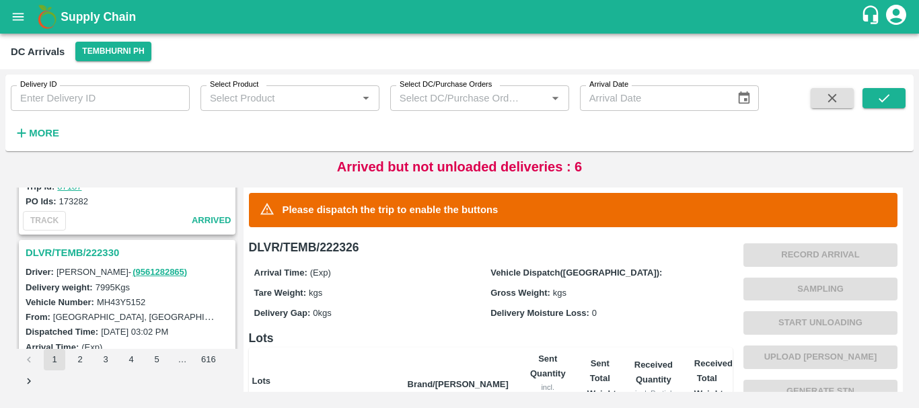
scroll to position [1708, 0]
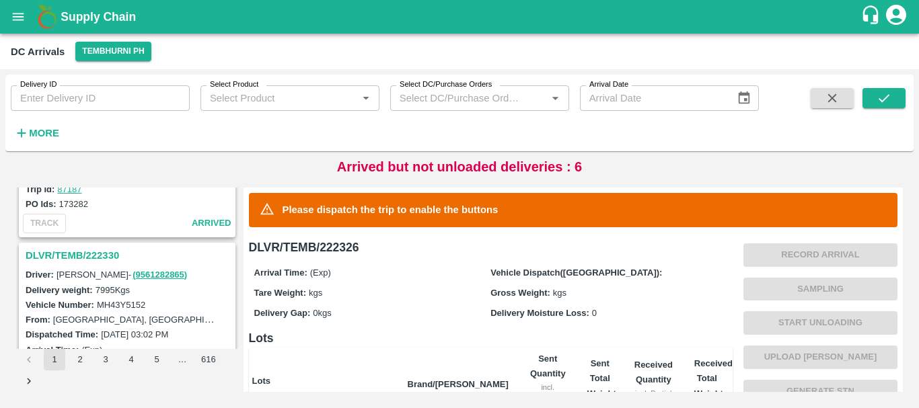
click at [105, 255] on h3 "DLVR/TEMB/222330" at bounding box center [129, 255] width 207 height 17
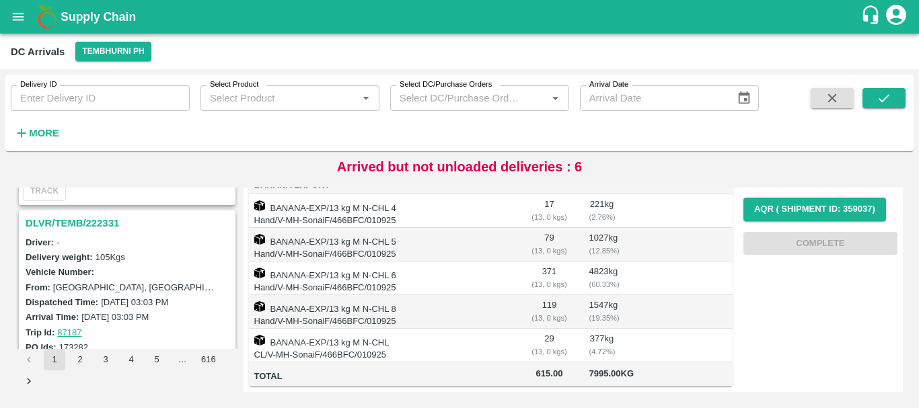
scroll to position [1564, 0]
click at [102, 223] on h3 "DLVR/TEMB/222331" at bounding box center [129, 223] width 207 height 17
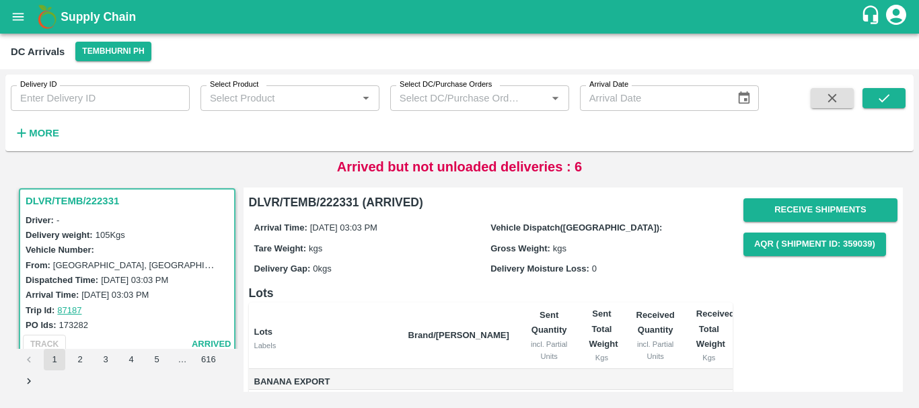
scroll to position [94, 0]
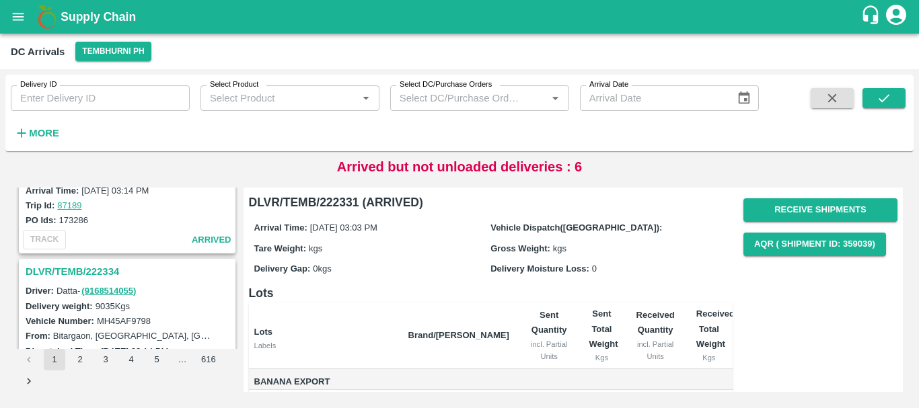
click at [95, 268] on h3 "DLVR/TEMB/222334" at bounding box center [129, 271] width 207 height 17
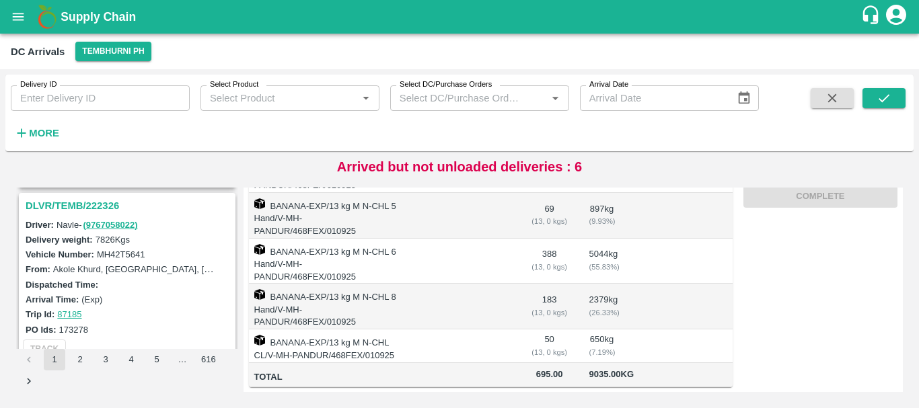
click at [86, 206] on h3 "DLVR/TEMB/222326" at bounding box center [129, 205] width 207 height 17
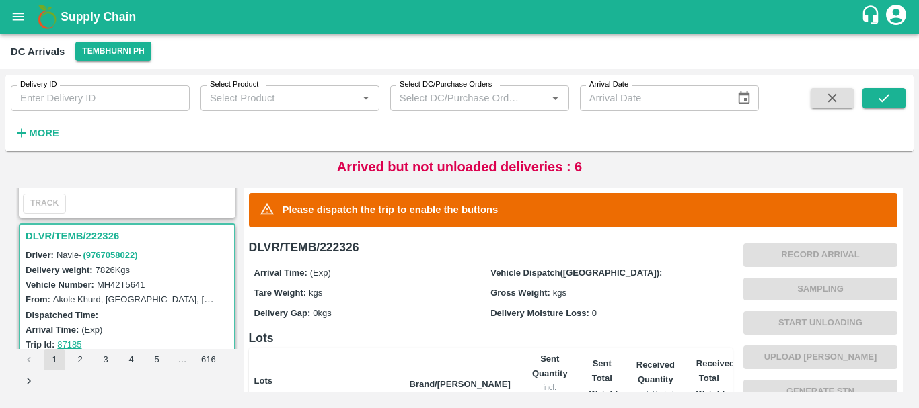
scroll to position [1972, 0]
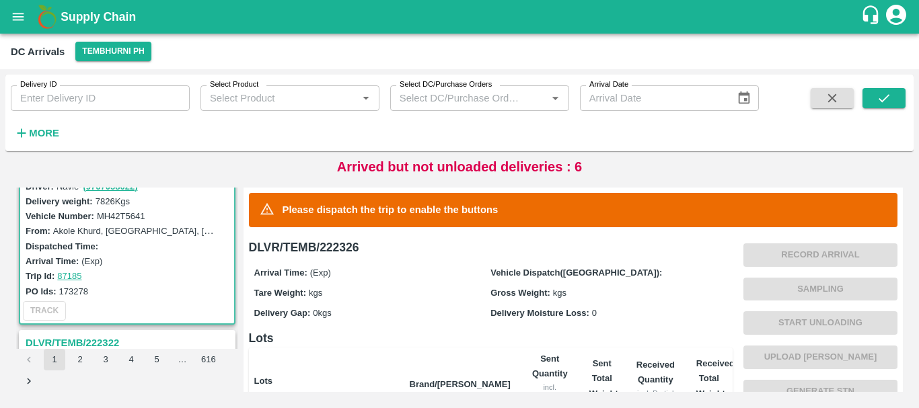
click at [442, 319] on div "Delivery Gap: 0 kgs" at bounding box center [372, 312] width 237 height 15
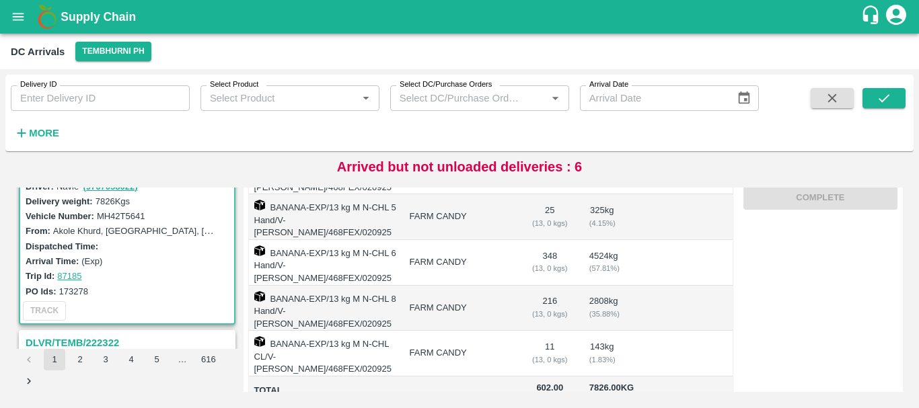
scroll to position [1962, 0]
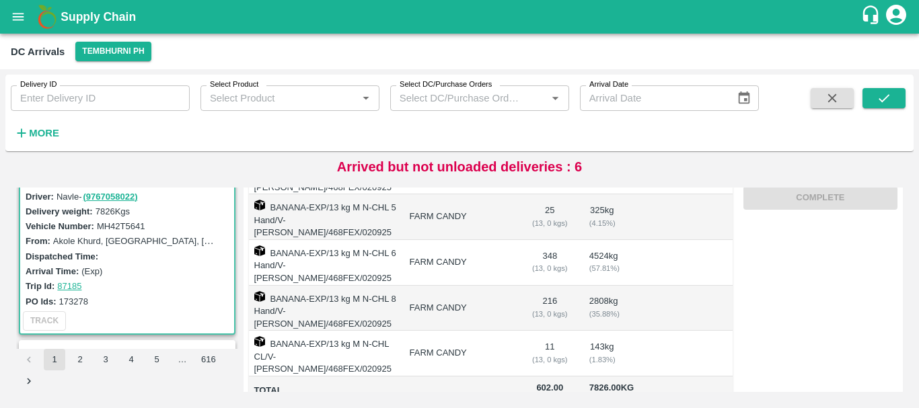
click at [542, 381] on span "602.00" at bounding box center [550, 388] width 36 height 15
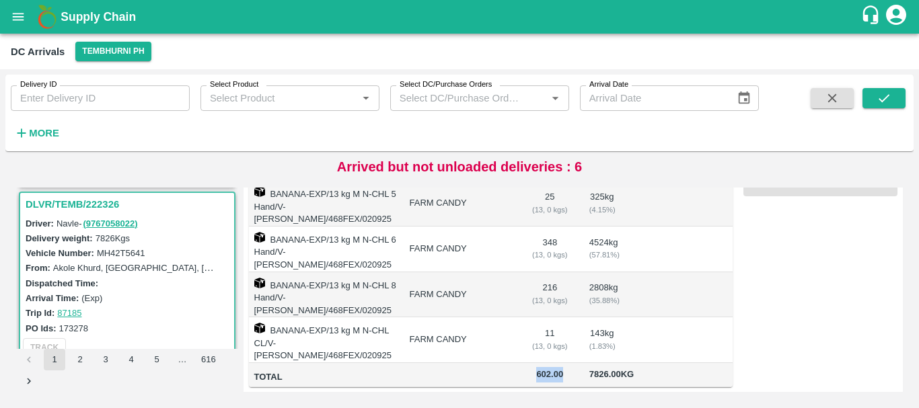
scroll to position [0, 0]
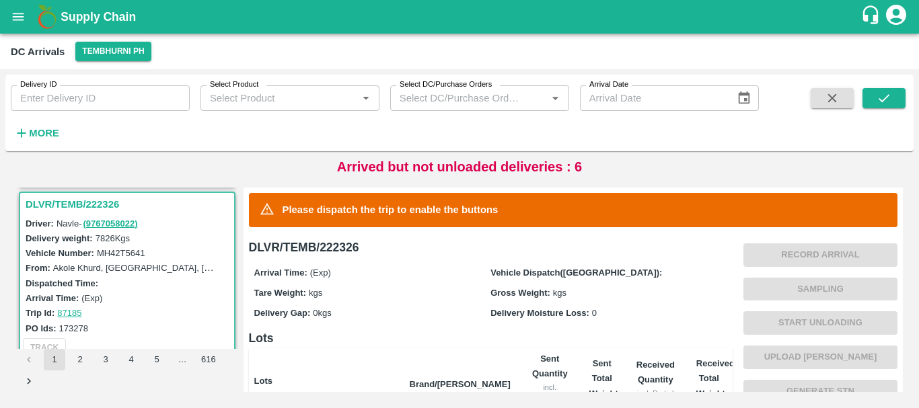
click at [374, 276] on div "Arrival Time: (Exp)" at bounding box center [372, 272] width 237 height 15
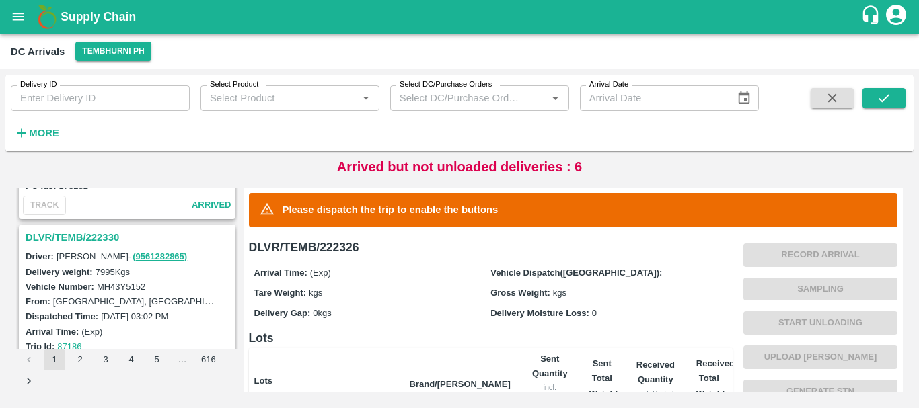
scroll to position [1726, 0]
click at [85, 231] on h3 "DLVR/TEMB/222330" at bounding box center [129, 237] width 207 height 17
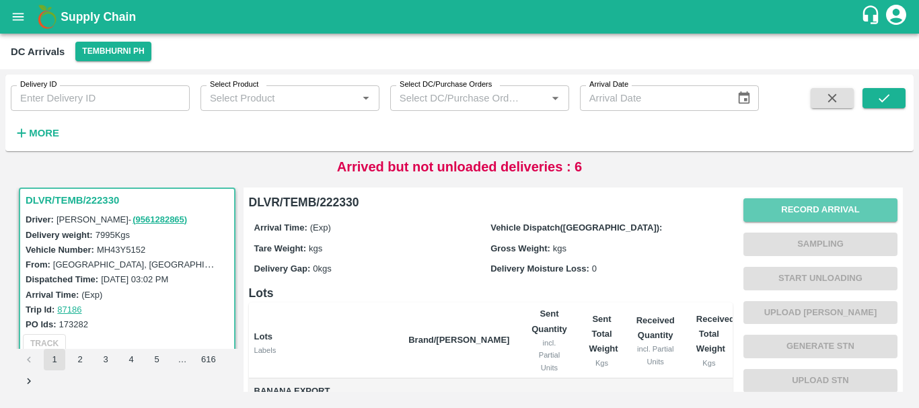
click at [765, 208] on button "Record Arrival" at bounding box center [820, 210] width 154 height 24
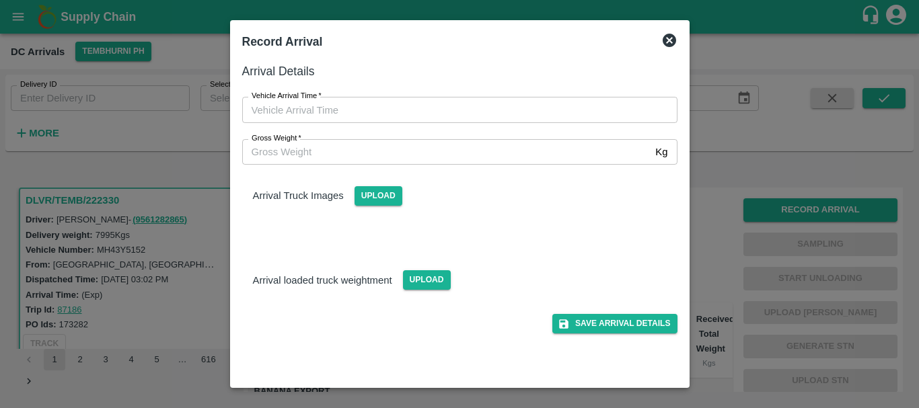
type input "DD/MM/YYYY hh:mm aa"
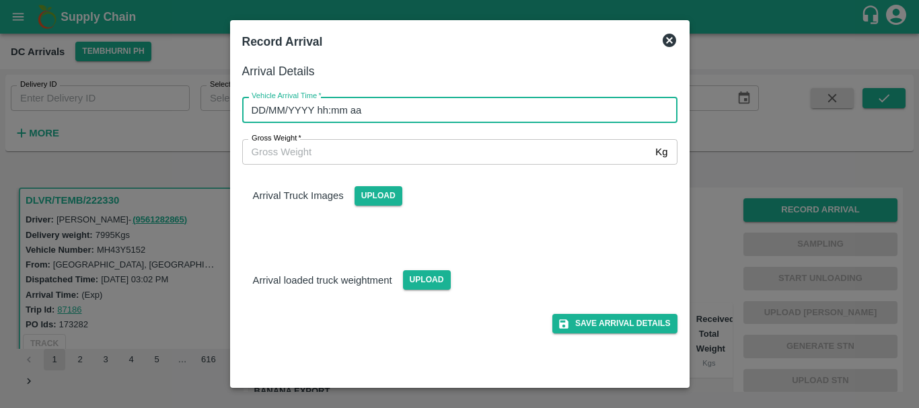
click at [590, 110] on input "DD/MM/YYYY hh:mm aa" at bounding box center [455, 110] width 426 height 26
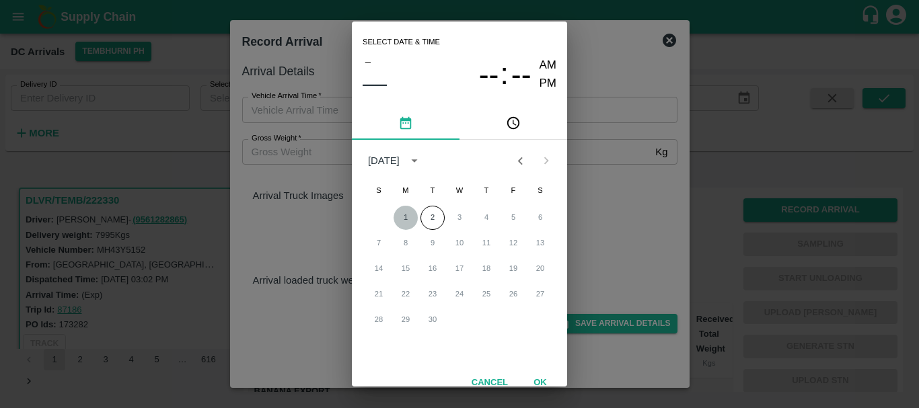
click at [396, 218] on button "1" at bounding box center [405, 218] width 24 height 24
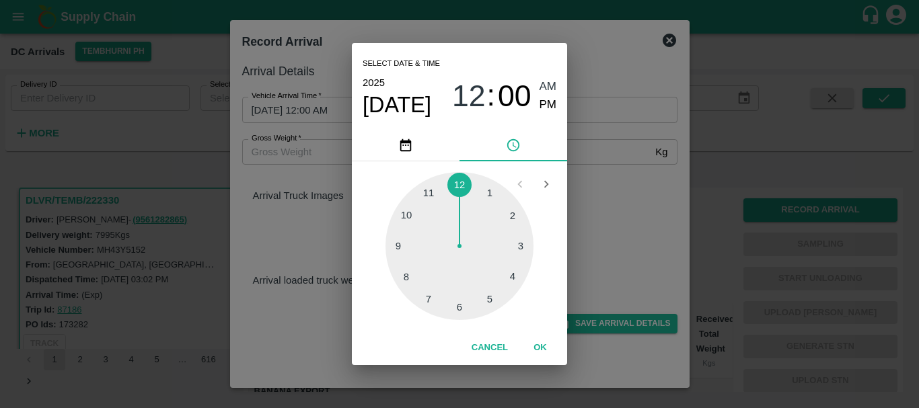
click at [465, 290] on div at bounding box center [459, 246] width 148 height 148
click at [457, 304] on div at bounding box center [459, 246] width 148 height 148
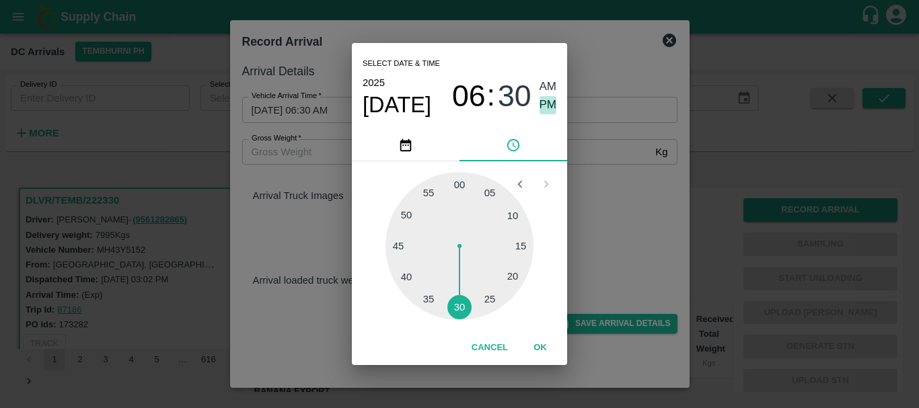
click at [547, 106] on span "PM" at bounding box center [547, 105] width 17 height 18
type input "01/09/2025 06:30 PM"
click at [597, 218] on div "Select date & time 2025 Sep 1 06 : 30 AM PM 05 10 15 20 25 30 35 40 45 50 55 00…" at bounding box center [459, 204] width 919 height 408
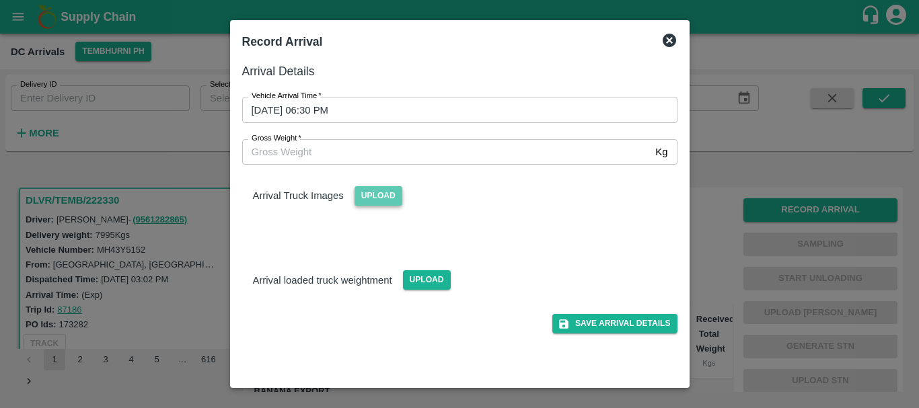
click at [395, 198] on span "Upload" at bounding box center [378, 196] width 48 height 20
click at [0, 0] on input "Upload" at bounding box center [0, 0] width 0 height 0
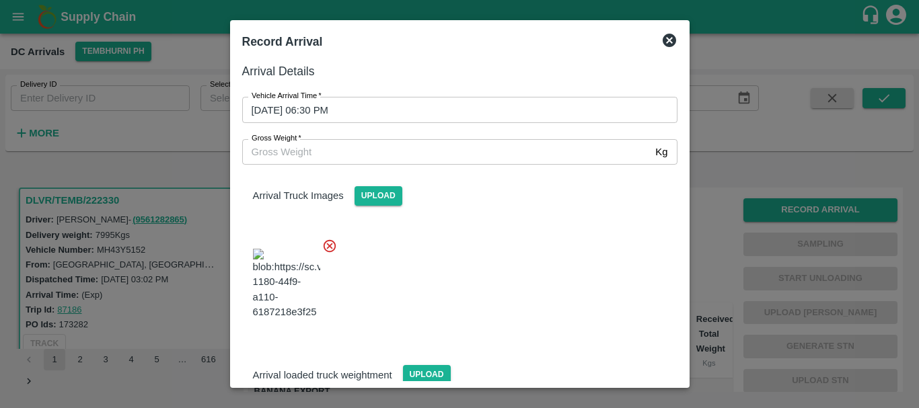
scroll to position [32, 0]
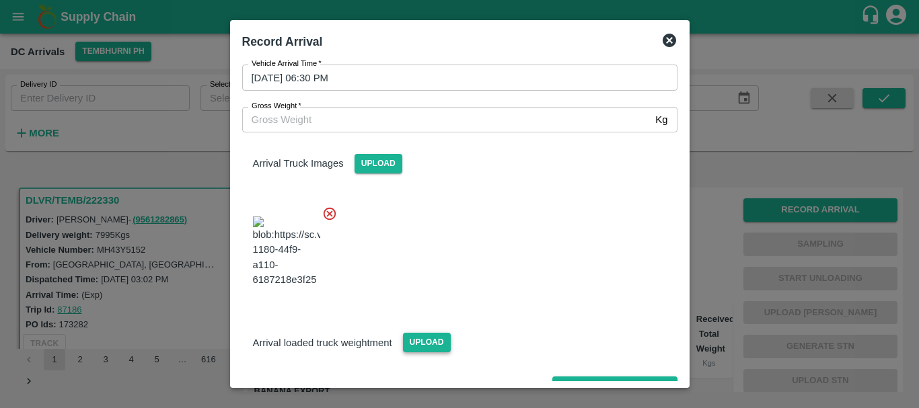
click at [423, 333] on span "Upload" at bounding box center [427, 343] width 48 height 20
click at [0, 0] on input "Upload" at bounding box center [0, 0] width 0 height 0
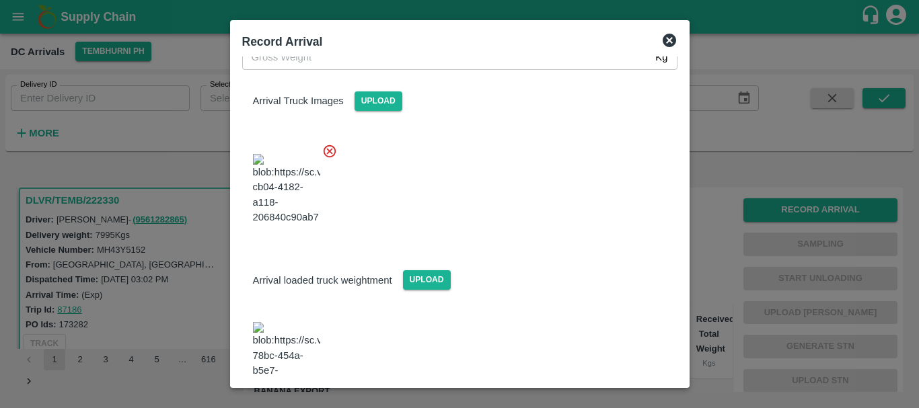
click at [307, 322] on img at bounding box center [286, 357] width 67 height 71
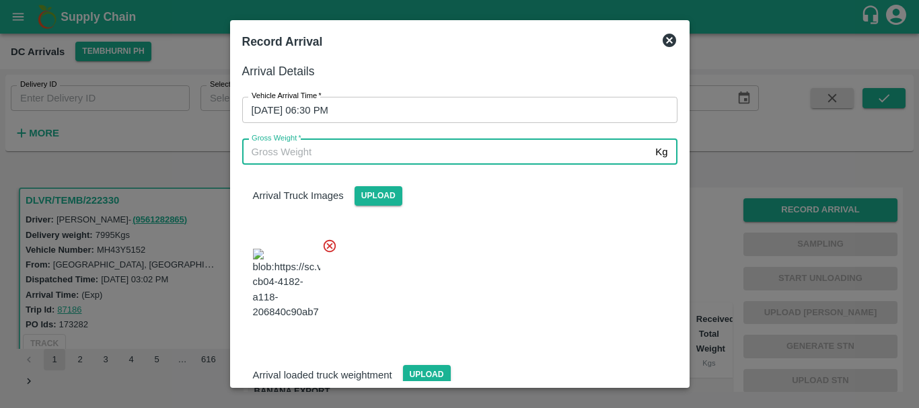
click at [402, 153] on input "Gross Weight   *" at bounding box center [446, 152] width 408 height 26
type input "13360"
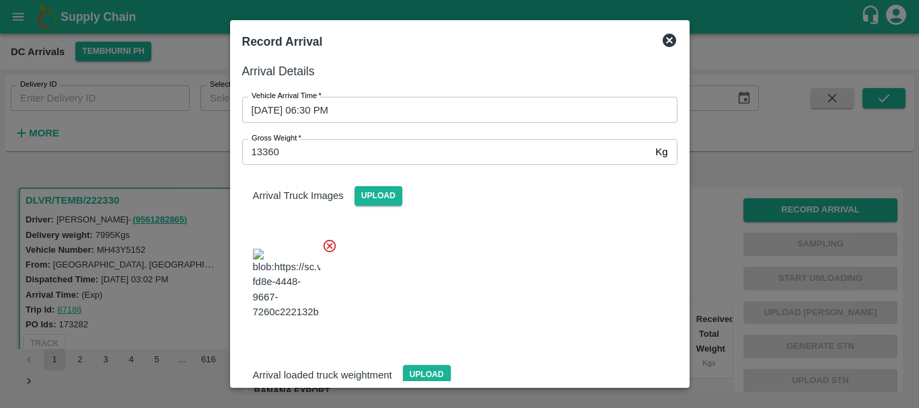
click at [497, 291] on div at bounding box center [454, 280] width 446 height 106
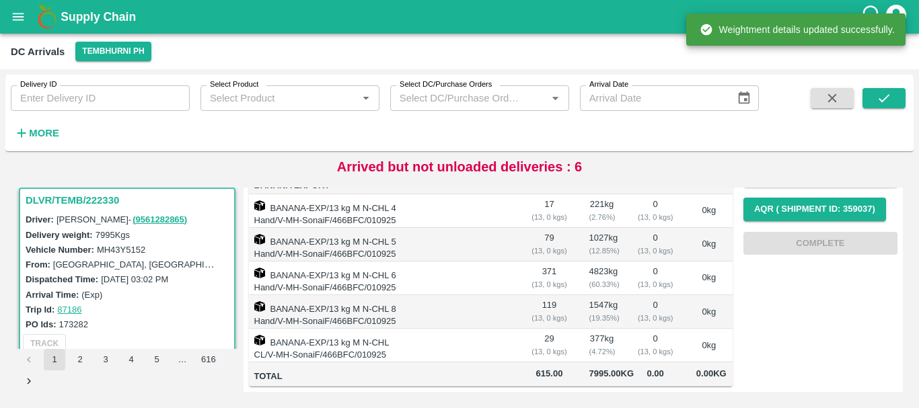
scroll to position [0, 0]
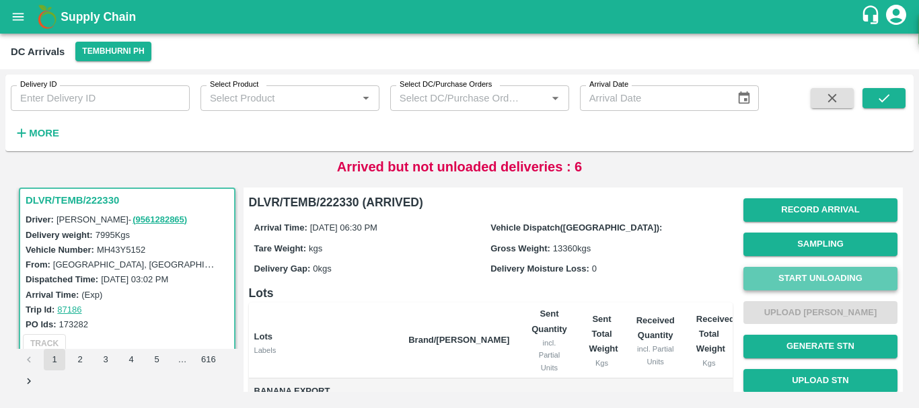
click at [803, 272] on button "Start Unloading" at bounding box center [820, 279] width 154 height 24
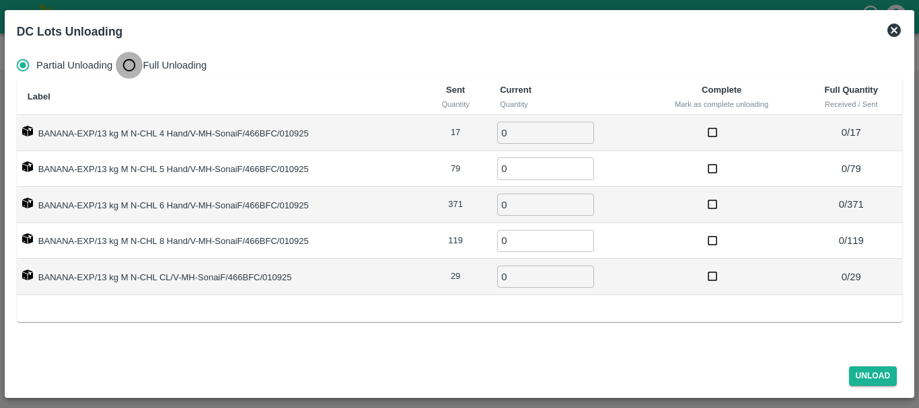
click at [128, 63] on input "Full Unloading" at bounding box center [129, 65] width 27 height 27
radio input "true"
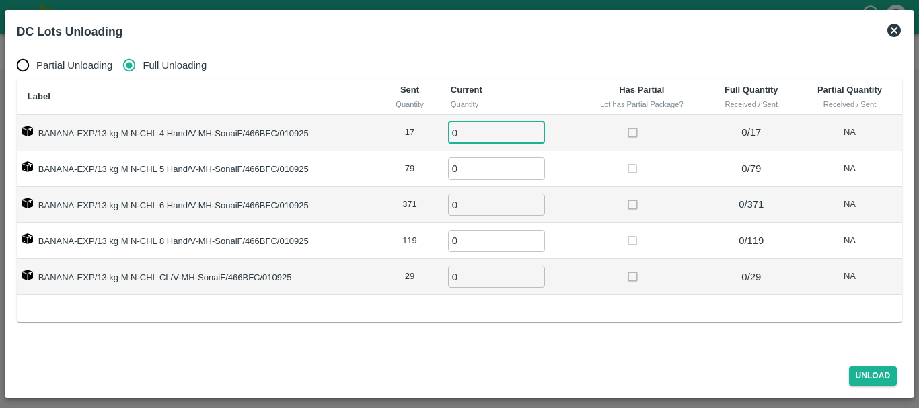
click at [518, 130] on input "0" at bounding box center [496, 133] width 97 height 22
type input "017"
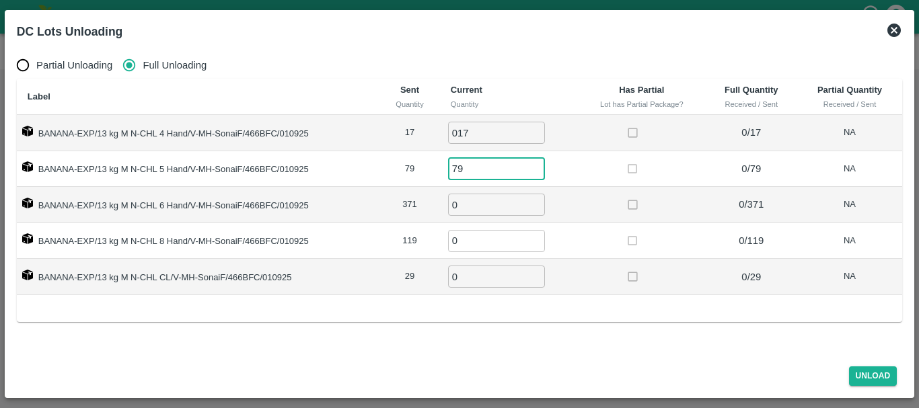
type input "79"
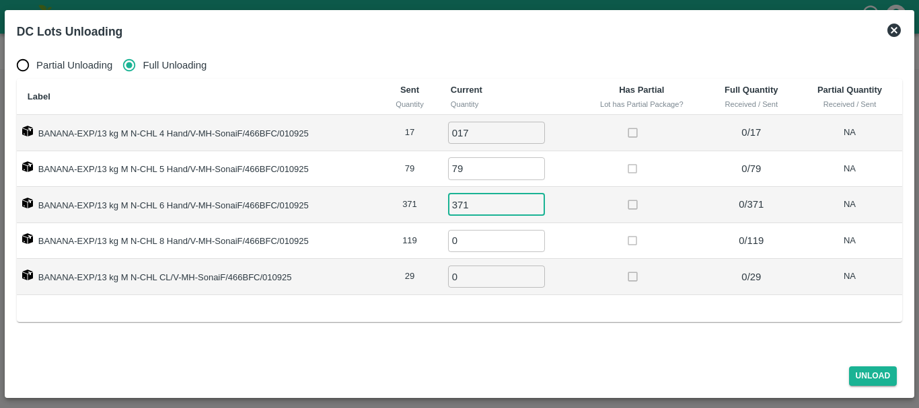
type input "371"
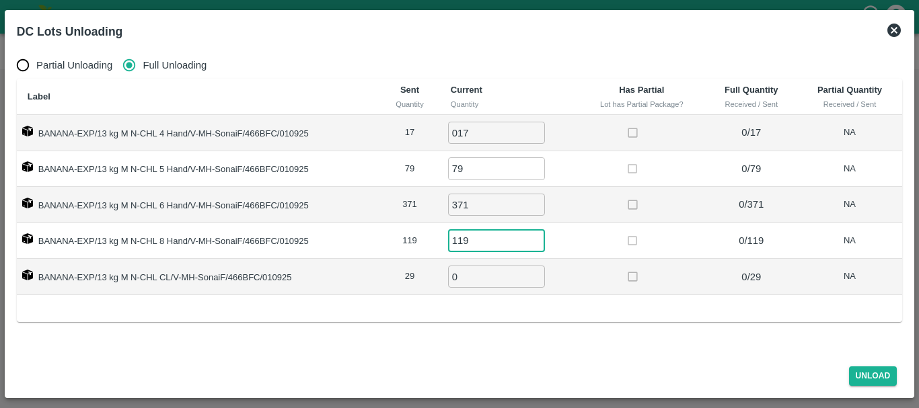
type input "119"
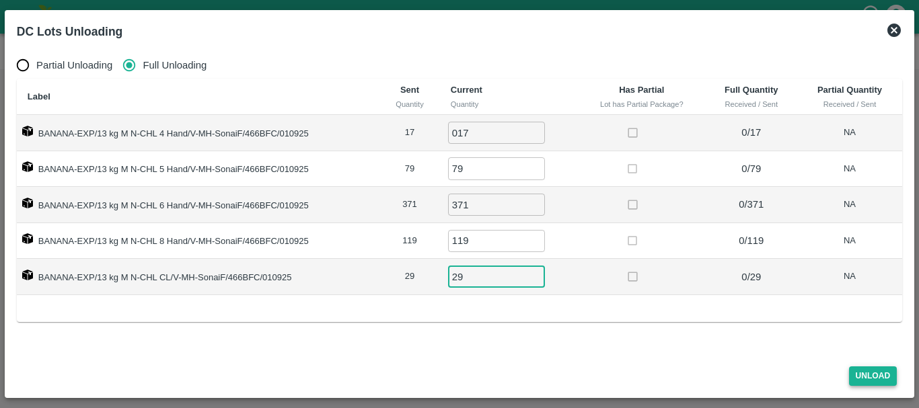
type input "29"
click at [872, 377] on button "Unload" at bounding box center [873, 377] width 48 height 20
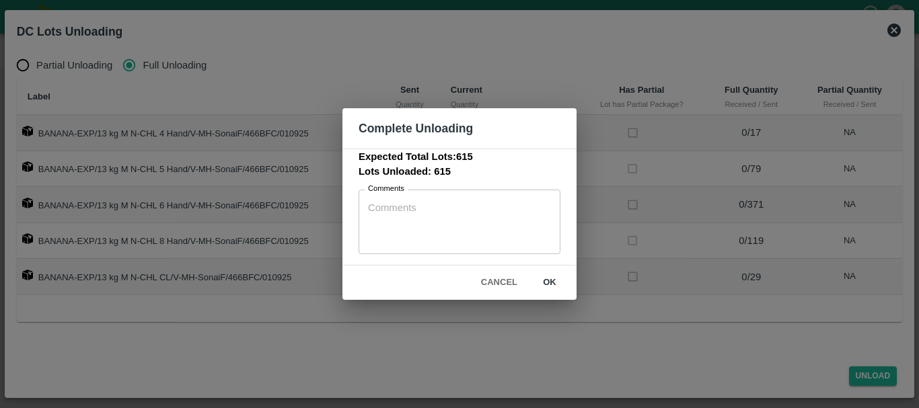
click at [556, 284] on button "ok" at bounding box center [549, 283] width 43 height 24
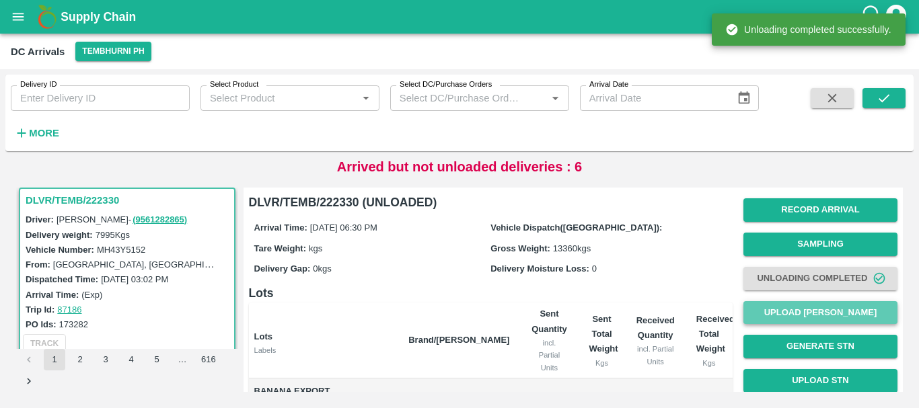
click at [782, 311] on button "Upload [PERSON_NAME]" at bounding box center [820, 313] width 154 height 24
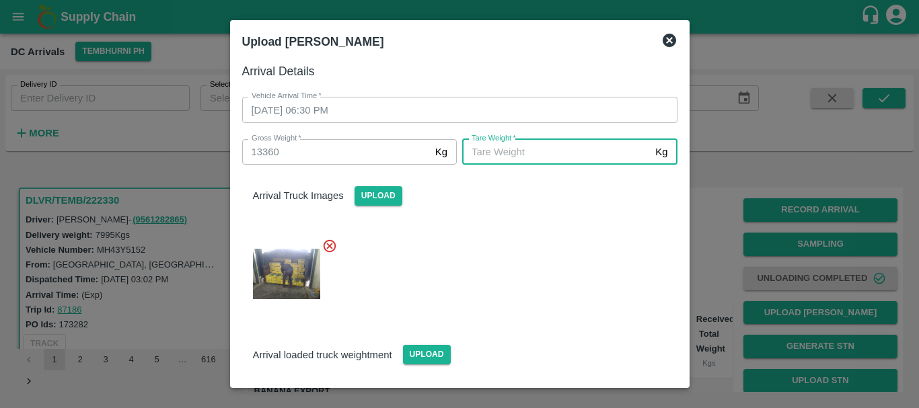
click at [549, 157] on input "Tare Weight   *" at bounding box center [556, 152] width 188 height 26
type input "4850"
click at [543, 286] on div at bounding box center [454, 269] width 446 height 85
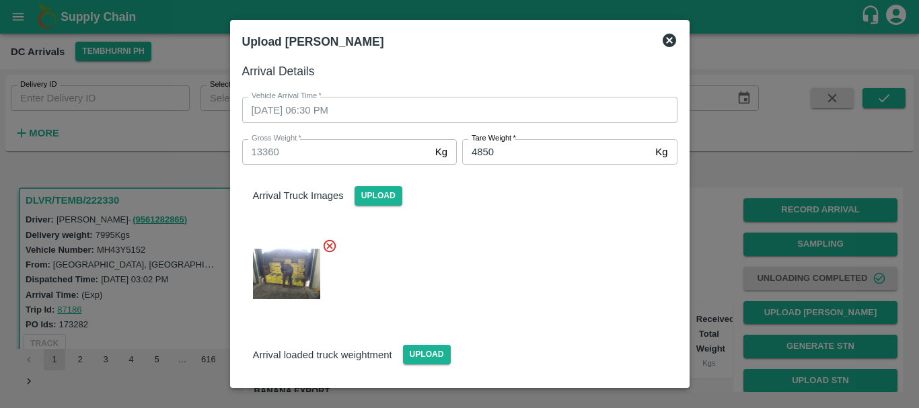
scroll to position [95, 0]
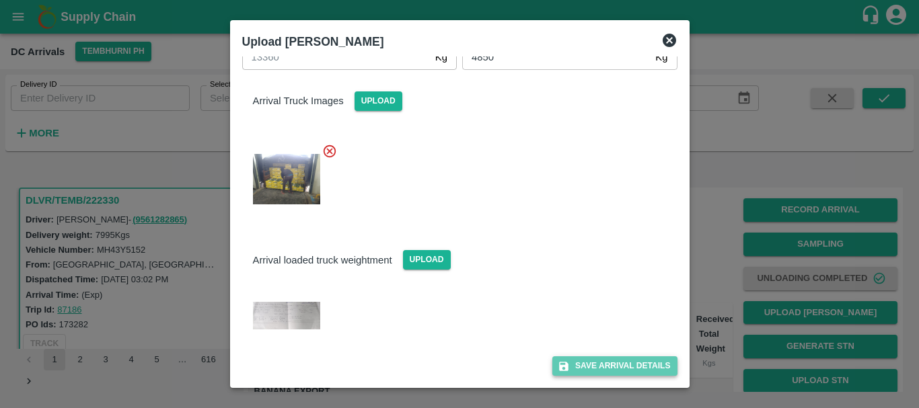
click at [582, 358] on button "Save Arrival Details" at bounding box center [614, 366] width 124 height 20
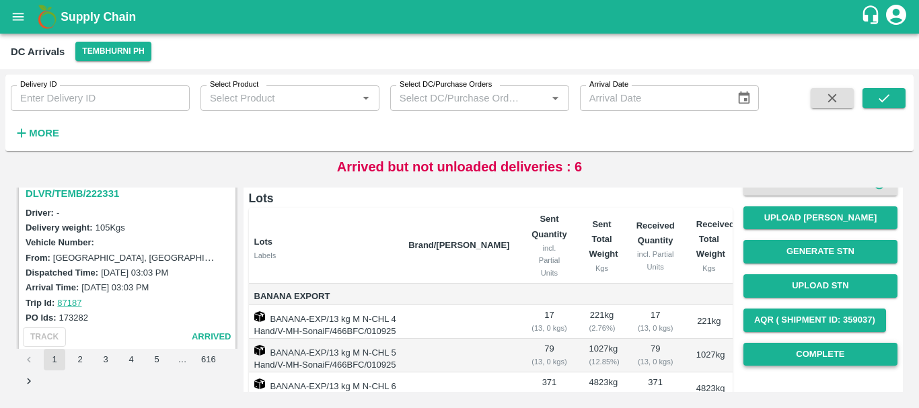
click at [784, 354] on button "Complete" at bounding box center [820, 355] width 154 height 24
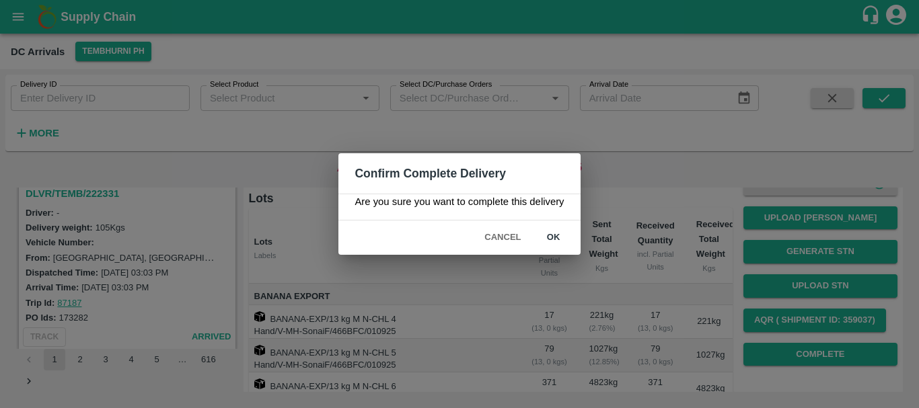
click at [554, 234] on button "ok" at bounding box center [553, 238] width 43 height 24
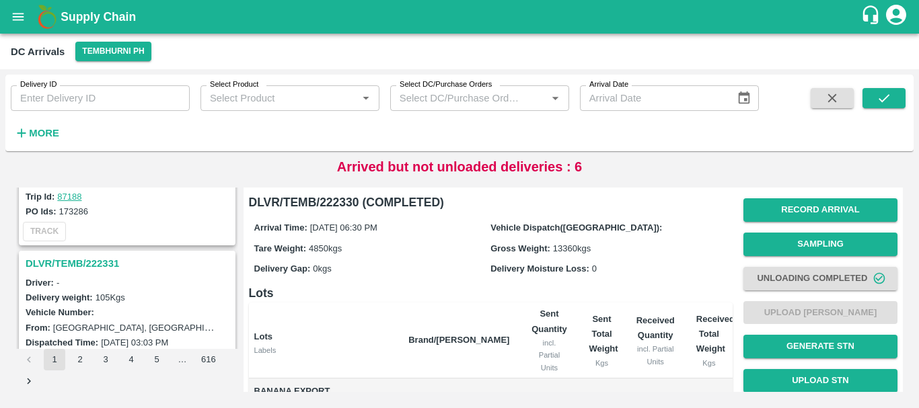
scroll to position [1523, 0]
click at [95, 266] on h3 "DLVR/TEMB/222331" at bounding box center [129, 264] width 207 height 17
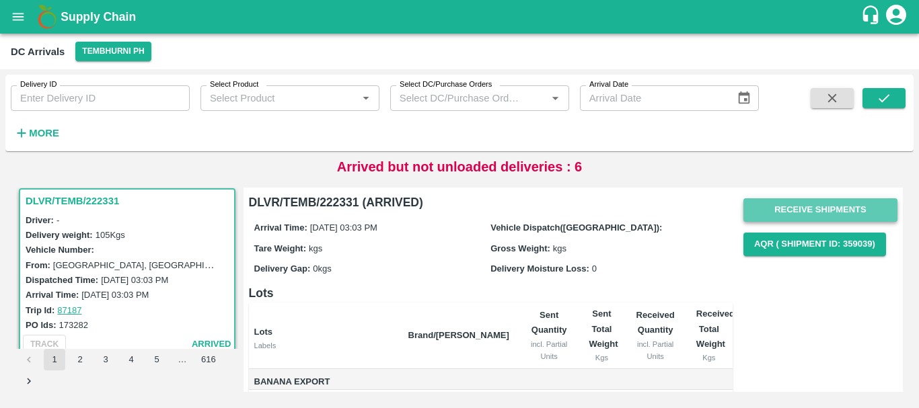
click at [791, 203] on button "Receive Shipments" at bounding box center [820, 210] width 154 height 24
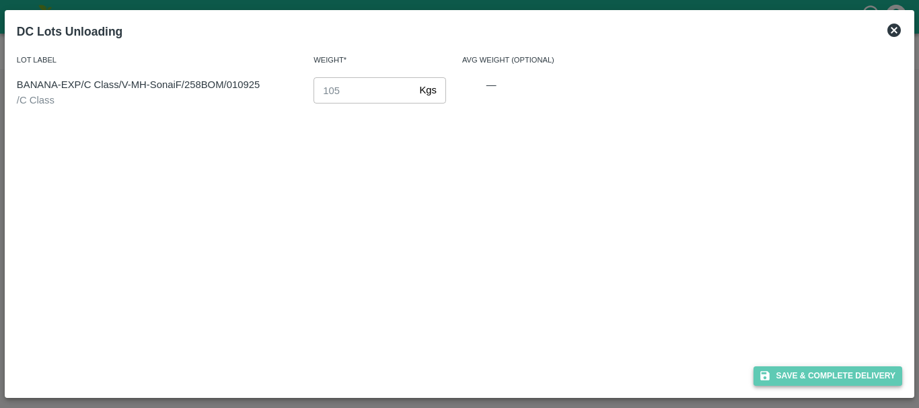
click at [800, 370] on button "Save & Complete Delivery" at bounding box center [827, 377] width 149 height 20
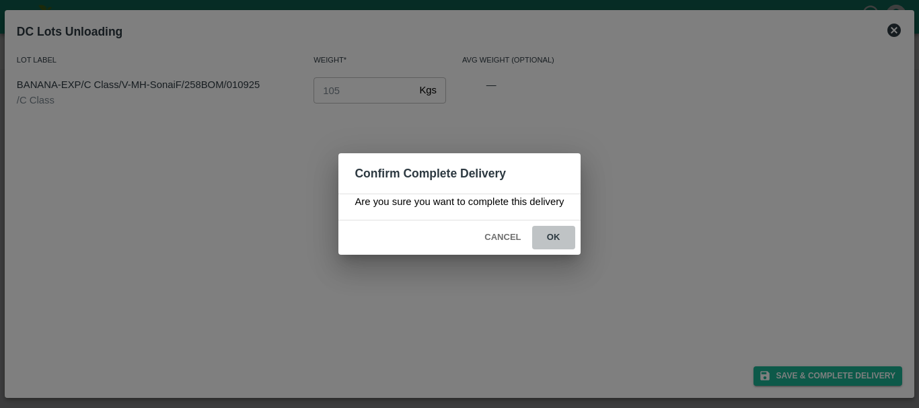
click at [563, 239] on button "ok" at bounding box center [553, 238] width 43 height 24
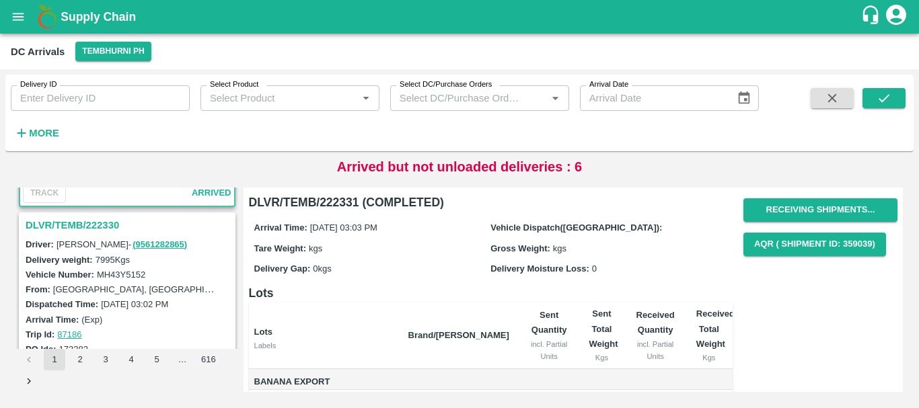
scroll to position [1718, 0]
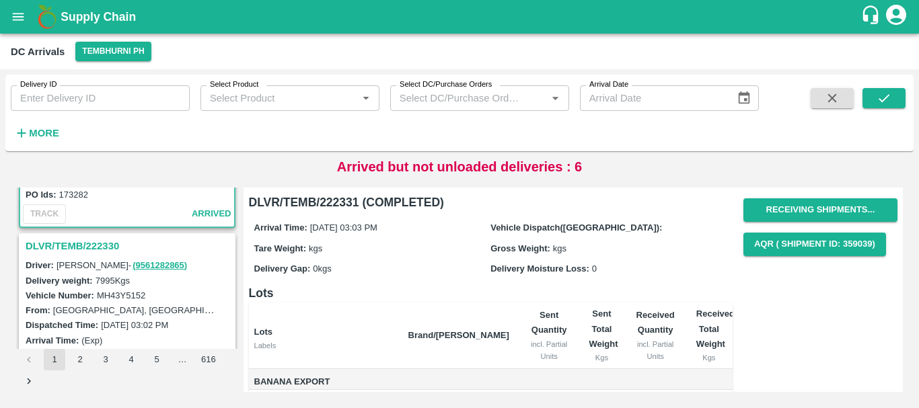
click at [94, 239] on h3 "DLVR/TEMB/222330" at bounding box center [129, 245] width 207 height 17
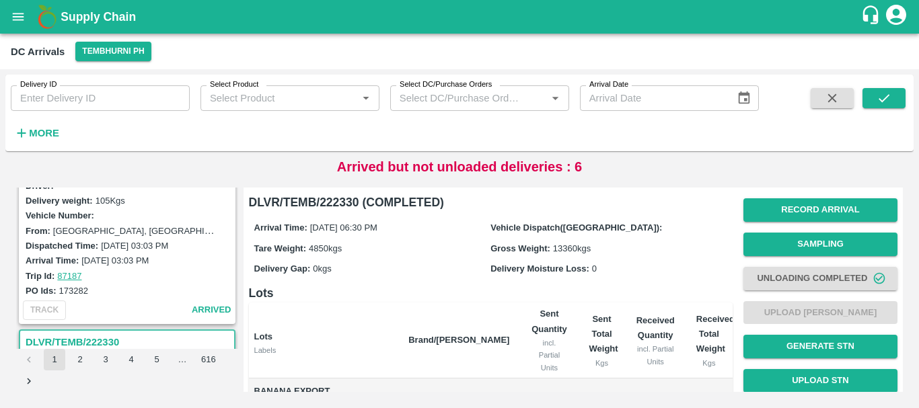
scroll to position [1578, 0]
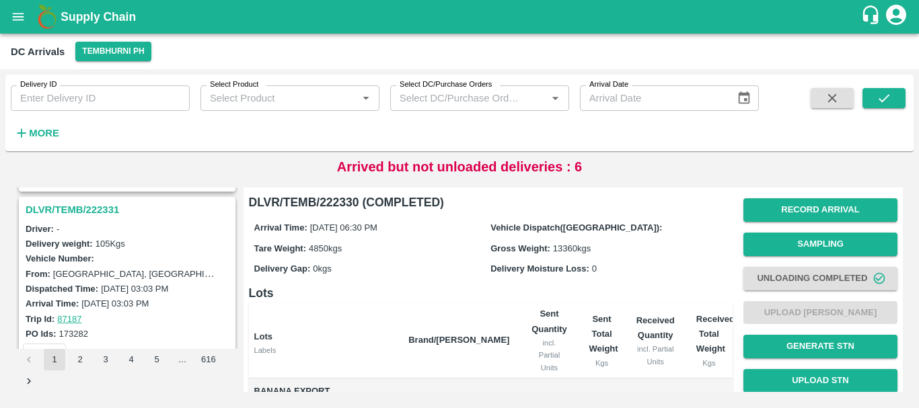
click at [85, 212] on h3 "DLVR/TEMB/222331" at bounding box center [129, 209] width 207 height 17
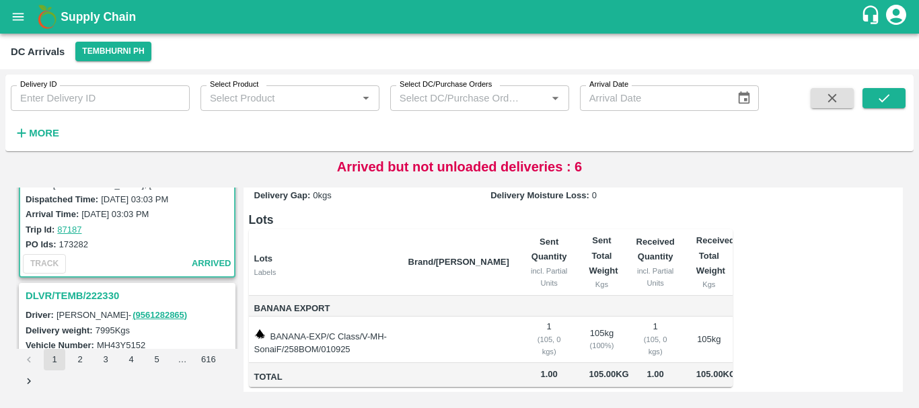
scroll to position [1669, 0]
click at [95, 287] on h3 "DLVR/TEMB/222330" at bounding box center [129, 294] width 207 height 17
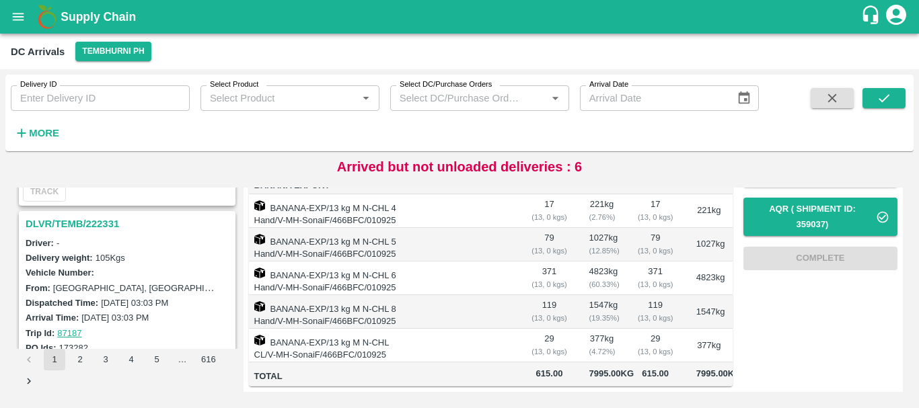
scroll to position [1564, 0]
click at [103, 225] on h3 "DLVR/TEMB/222331" at bounding box center [129, 224] width 207 height 17
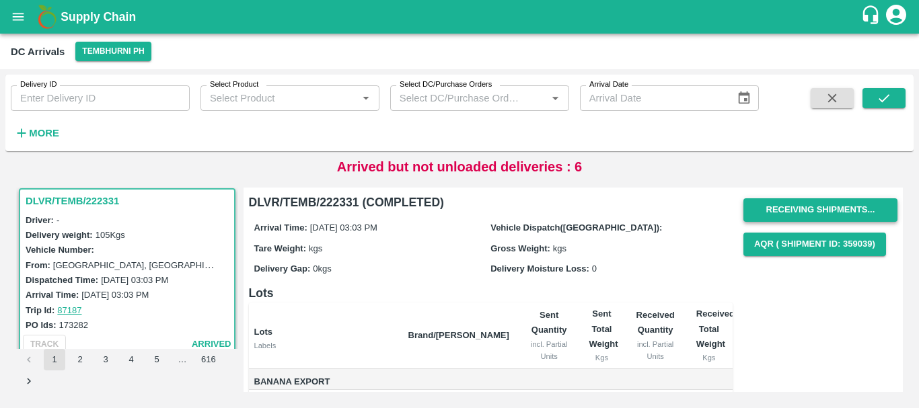
click at [779, 206] on button "Receiving Shipments..." at bounding box center [820, 210] width 154 height 24
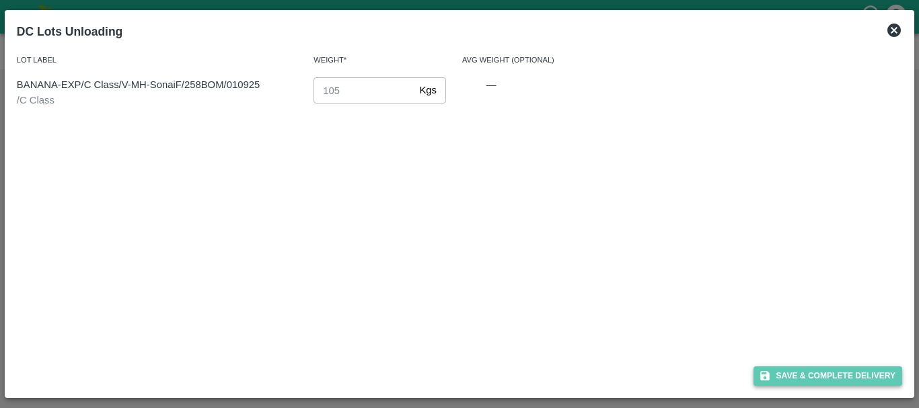
click at [796, 369] on button "Save & Complete Delivery" at bounding box center [827, 377] width 149 height 20
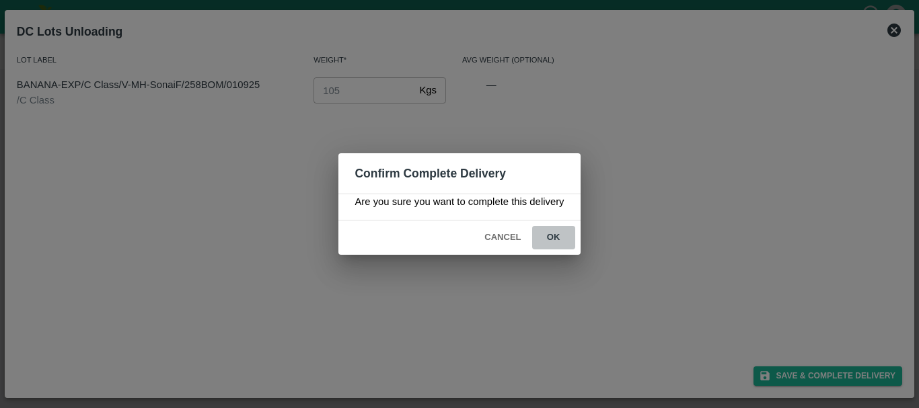
click at [556, 241] on button "ok" at bounding box center [553, 238] width 43 height 24
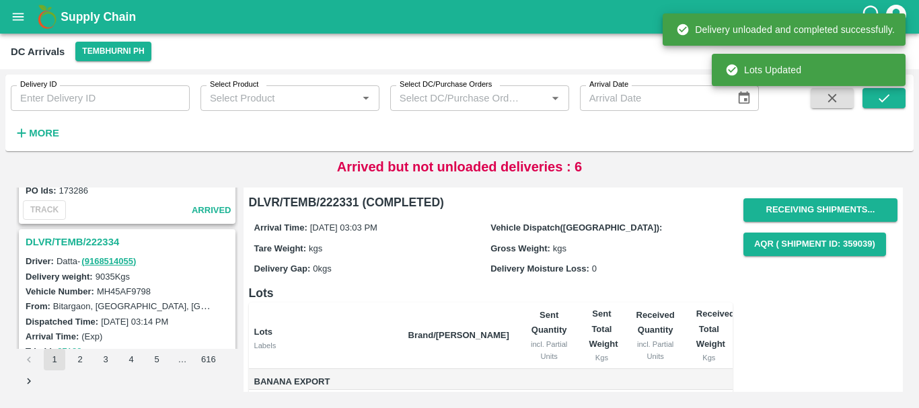
scroll to position [1369, 0]
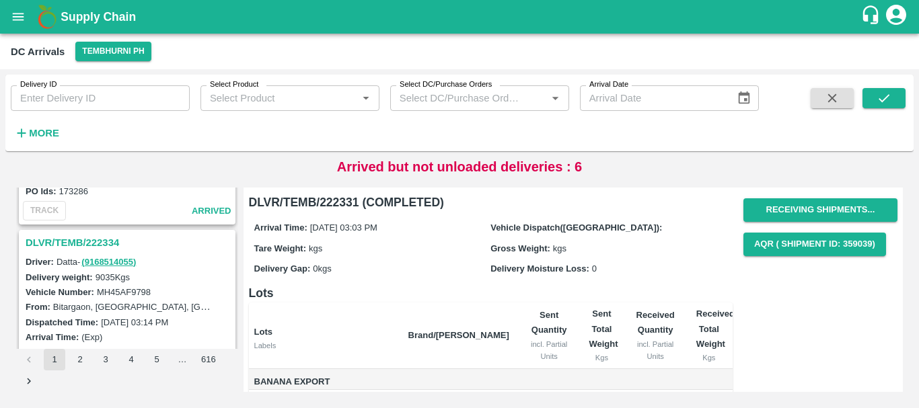
click at [90, 242] on h3 "DLVR/TEMB/222334" at bounding box center [129, 242] width 207 height 17
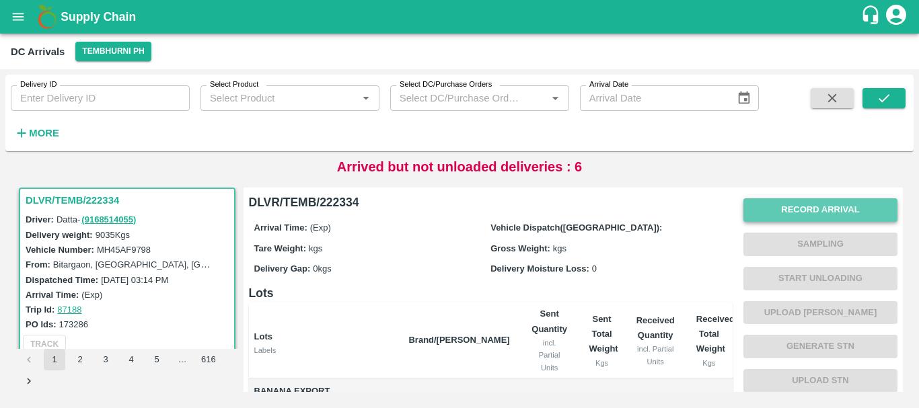
click at [771, 208] on button "Record Arrival" at bounding box center [820, 210] width 154 height 24
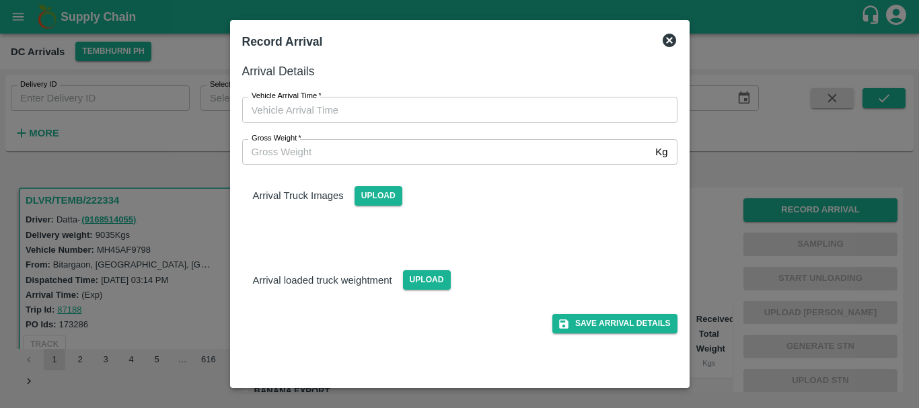
type input "DD/MM/YYYY hh:mm aa"
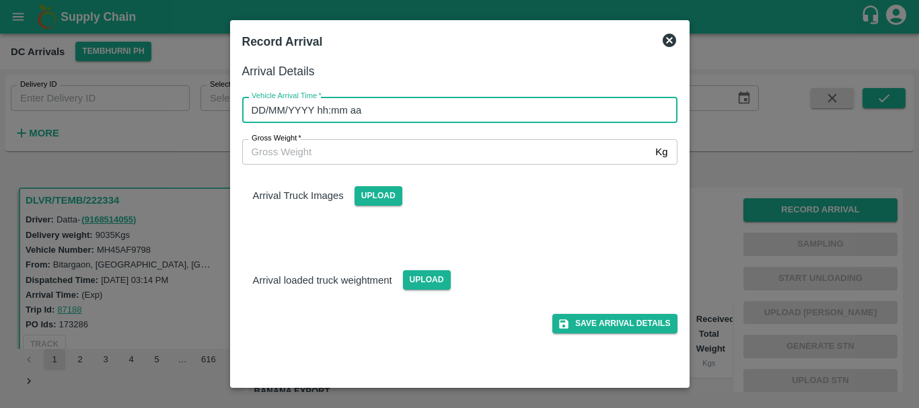
click at [572, 102] on input "DD/MM/YYYY hh:mm aa" at bounding box center [455, 110] width 426 height 26
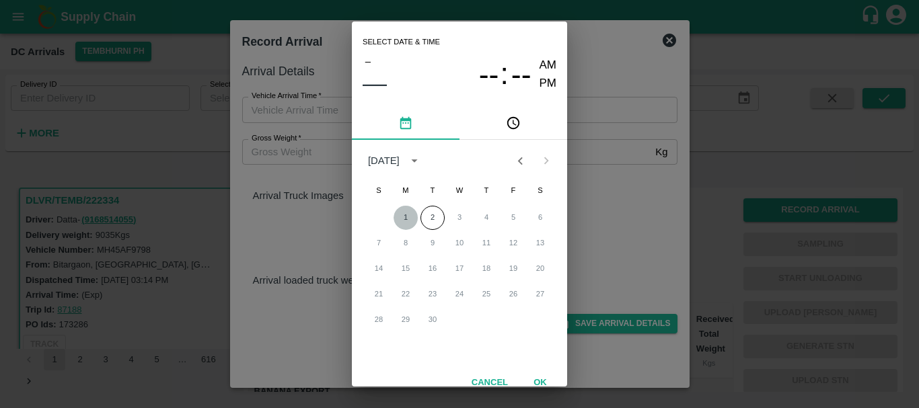
click at [401, 218] on button "1" at bounding box center [405, 218] width 24 height 24
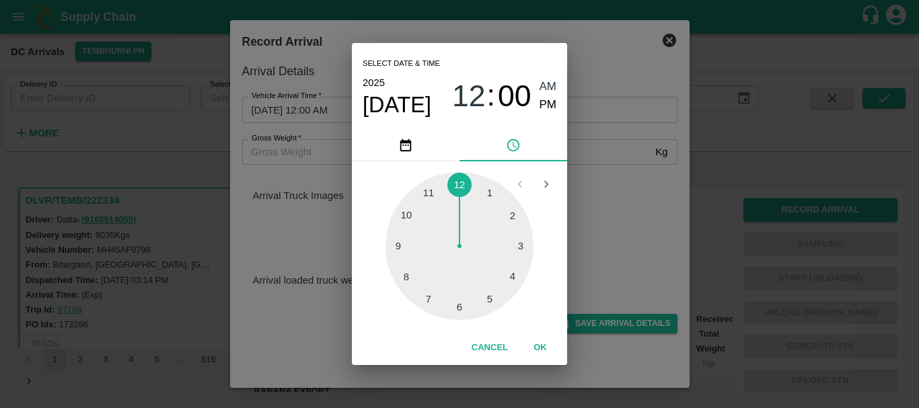
click at [511, 269] on div at bounding box center [459, 246] width 148 height 148
click at [490, 194] on div at bounding box center [459, 246] width 148 height 148
click at [410, 216] on div at bounding box center [459, 246] width 148 height 148
click at [470, 98] on span "04" at bounding box center [469, 96] width 34 height 35
click at [457, 308] on div at bounding box center [459, 246] width 148 height 148
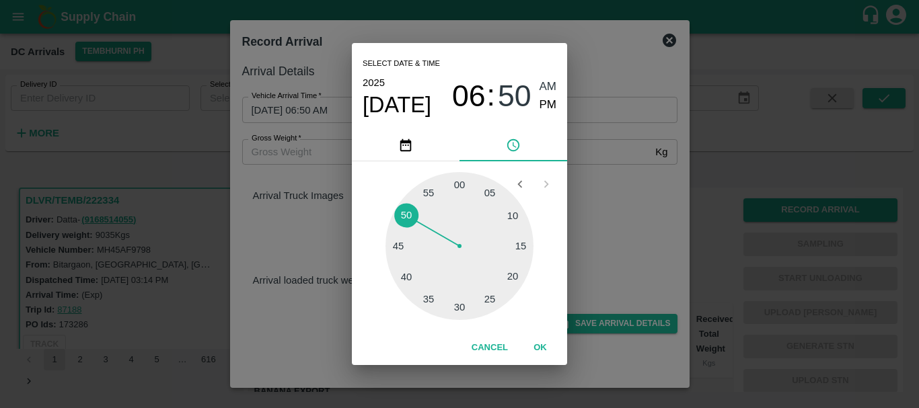
click at [496, 186] on div at bounding box center [459, 246] width 148 height 148
click at [551, 106] on span "PM" at bounding box center [547, 105] width 17 height 18
type input "01/09/2025 06:05 PM"
click at [621, 200] on div "Select date & time 2025 Sep 1 06 : 05 AM PM 05 10 15 20 25 30 35 40 45 50 55 00…" at bounding box center [459, 204] width 919 height 408
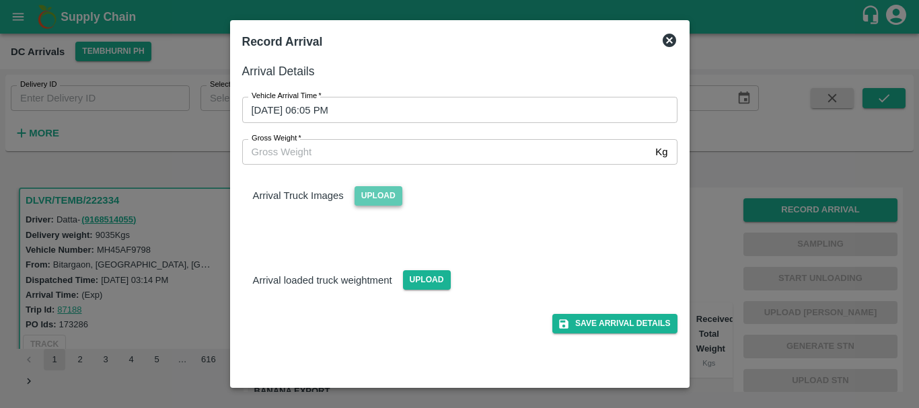
click at [384, 198] on span "Upload" at bounding box center [378, 196] width 48 height 20
click at [0, 0] on input "Upload" at bounding box center [0, 0] width 0 height 0
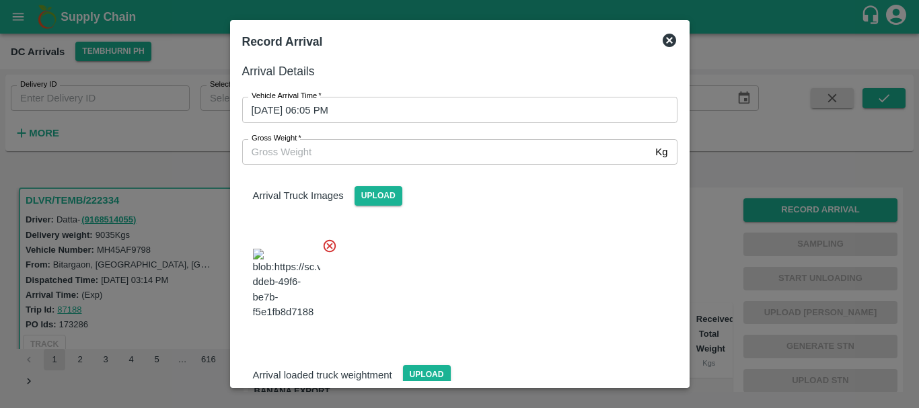
scroll to position [72, 0]
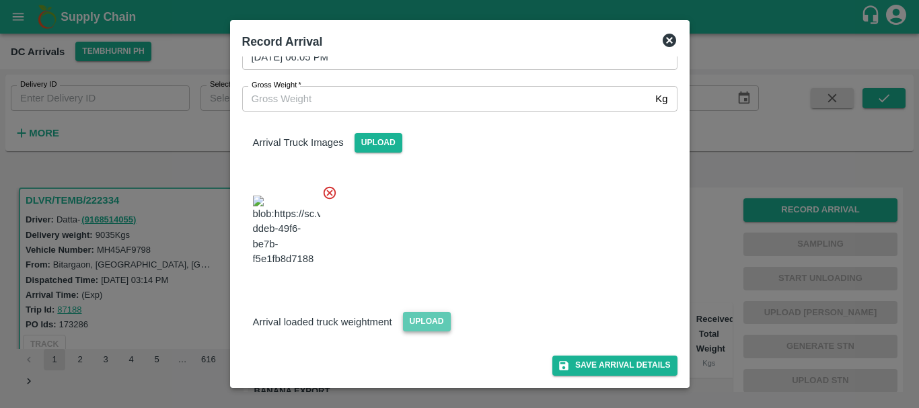
click at [410, 313] on span "Upload" at bounding box center [427, 322] width 48 height 20
click at [0, 0] on input "Upload" at bounding box center [0, 0] width 0 height 0
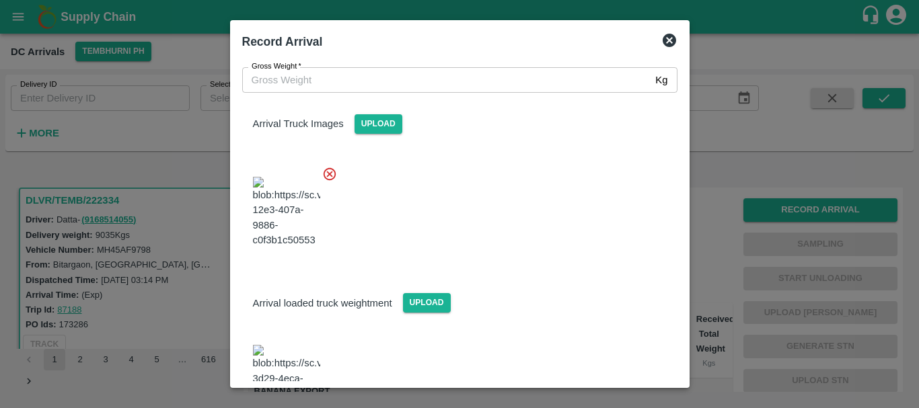
scroll to position [145, 0]
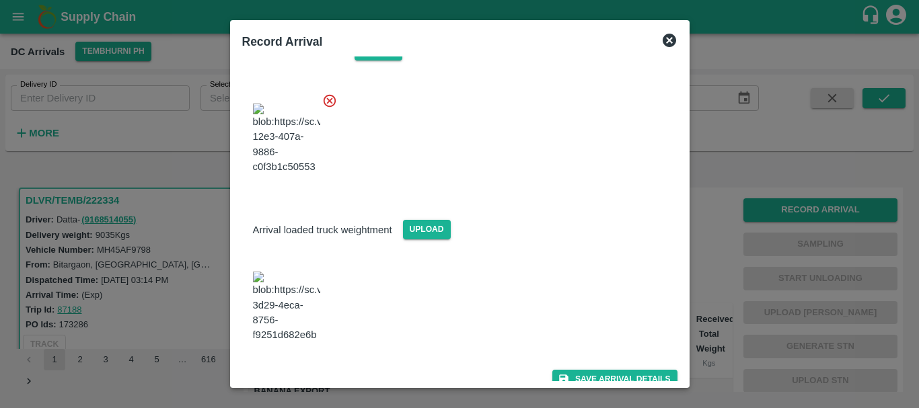
click at [279, 312] on img at bounding box center [286, 307] width 67 height 71
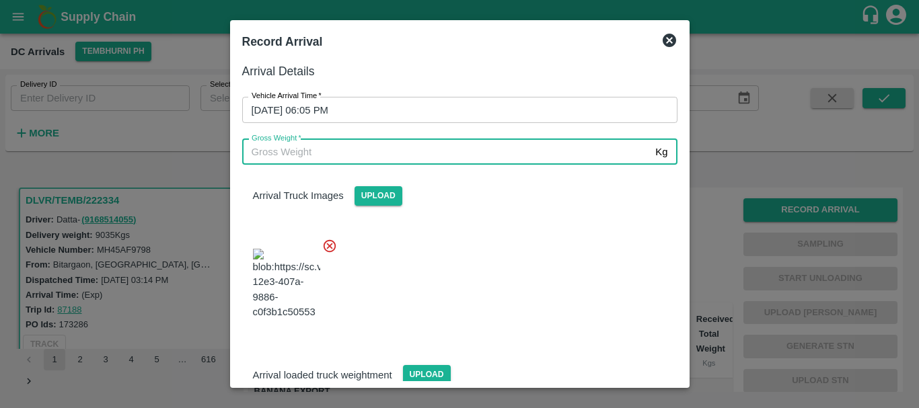
click at [356, 160] on input "Gross Weight   *" at bounding box center [446, 152] width 408 height 26
type input "15580"
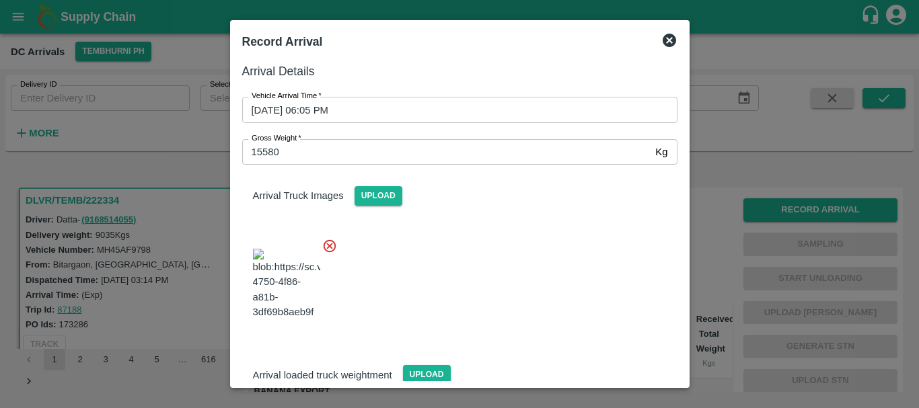
click at [583, 272] on div at bounding box center [454, 280] width 446 height 106
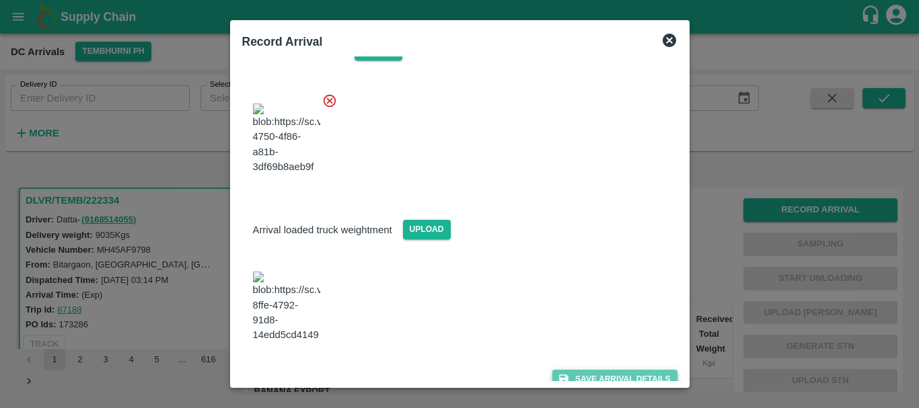
click at [601, 372] on button "Save Arrival Details" at bounding box center [614, 380] width 124 height 20
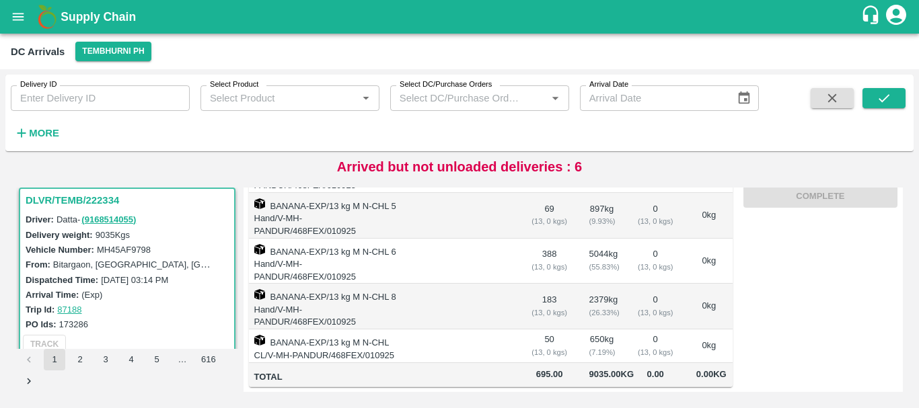
scroll to position [0, 0]
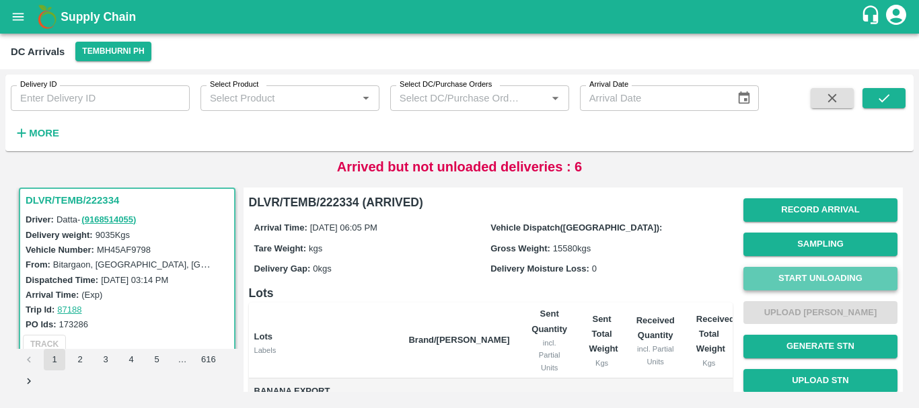
click at [779, 277] on button "Start Unloading" at bounding box center [820, 279] width 154 height 24
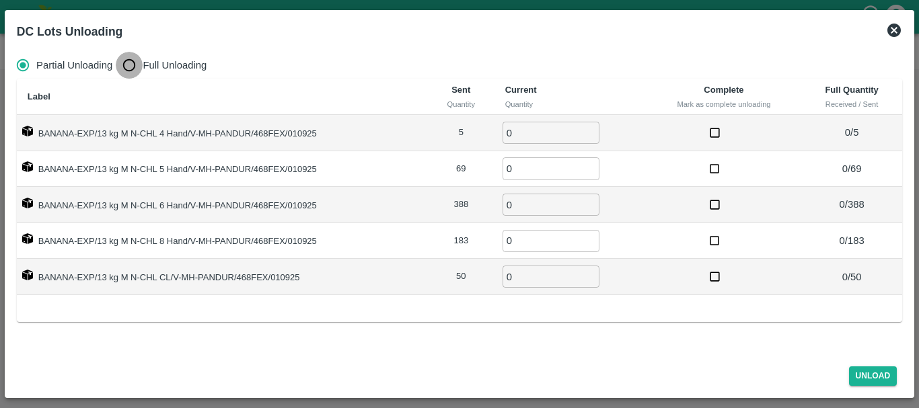
click at [130, 58] on input "Full Unloading" at bounding box center [129, 65] width 27 height 27
radio input "true"
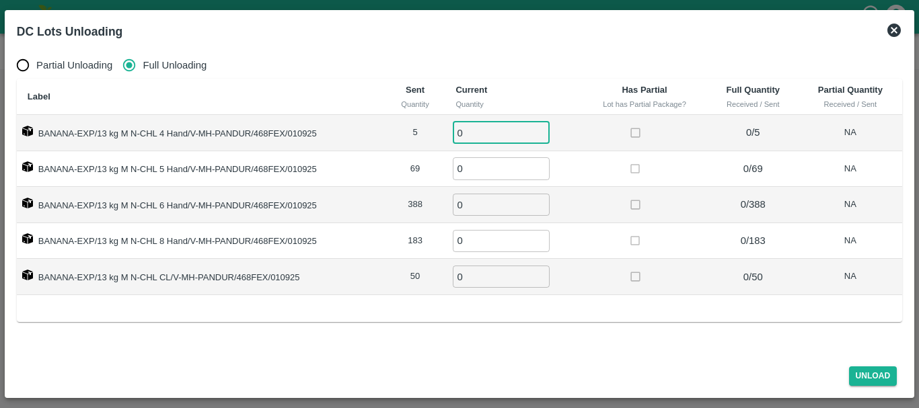
click at [514, 138] on input "0" at bounding box center [501, 133] width 97 height 22
type input "05"
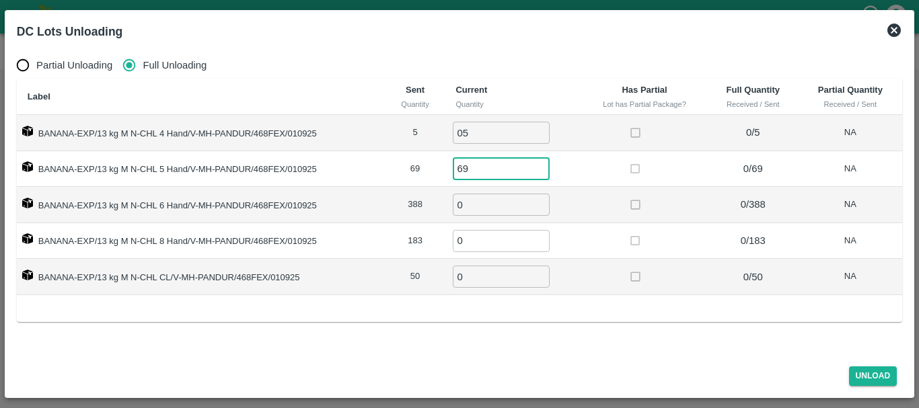
type input "69"
type input "388"
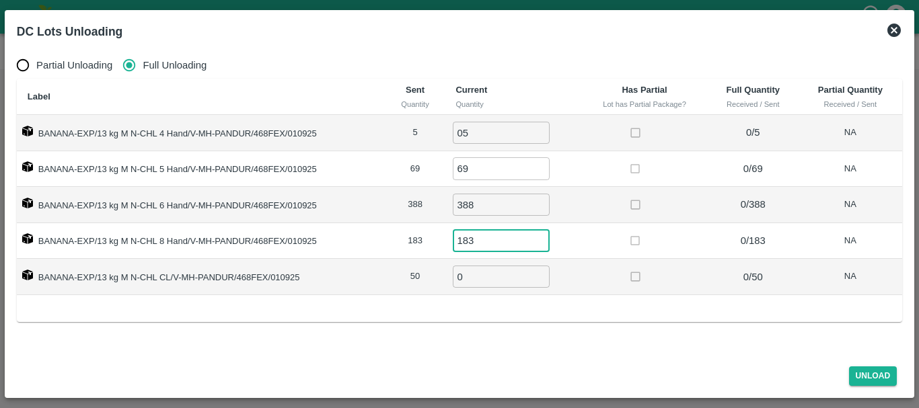
type input "183"
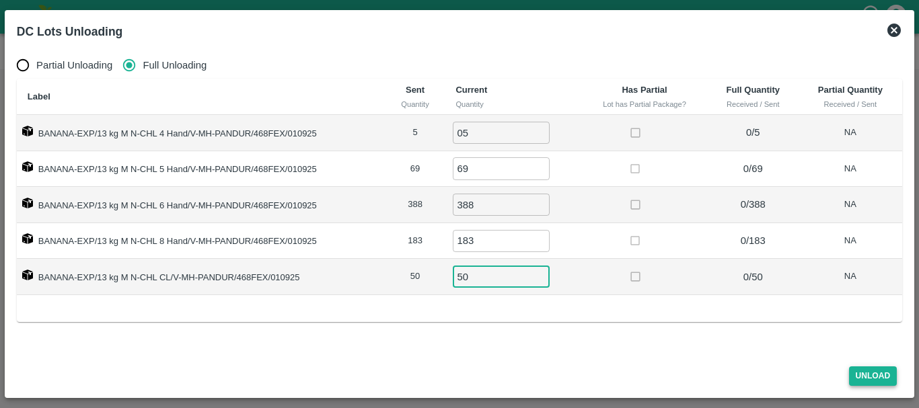
type input "50"
click at [865, 383] on button "Unload" at bounding box center [873, 377] width 48 height 20
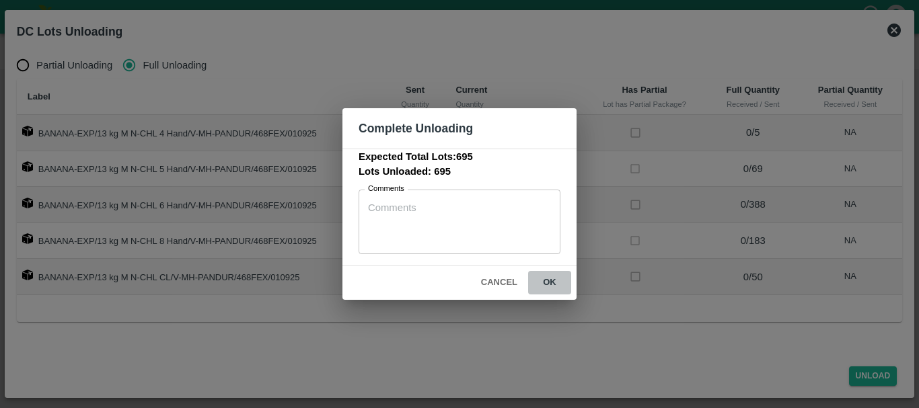
click at [545, 280] on button "ok" at bounding box center [549, 283] width 43 height 24
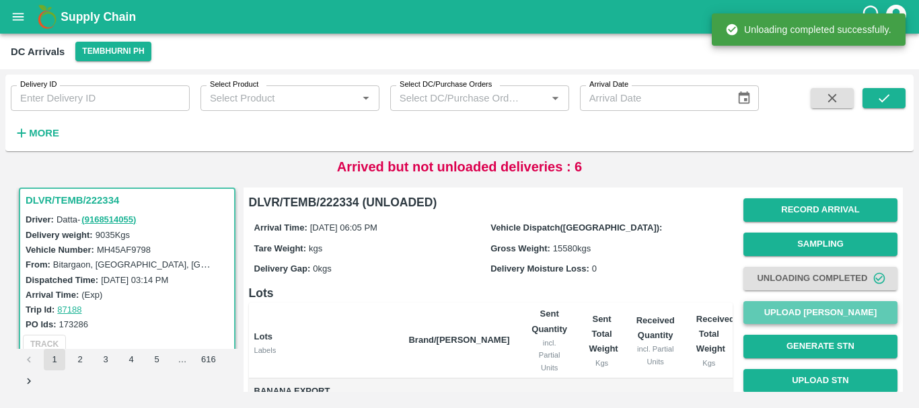
click at [765, 309] on button "Upload [PERSON_NAME]" at bounding box center [820, 313] width 154 height 24
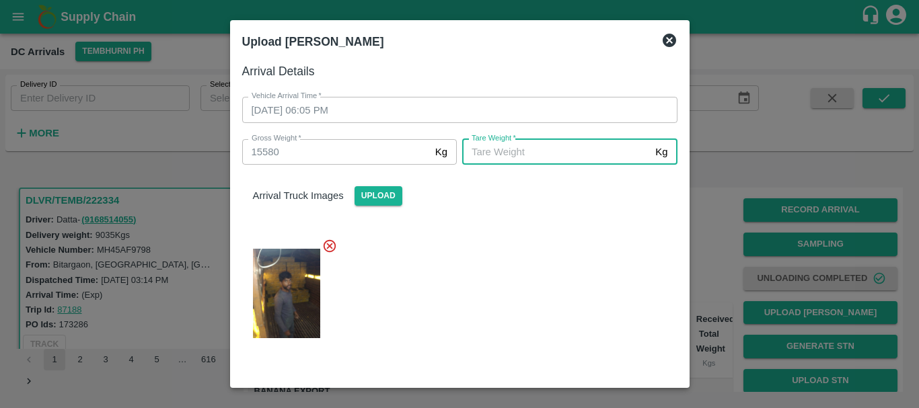
click at [575, 145] on input "Tare Weight   *" at bounding box center [556, 152] width 188 height 26
type input "5730"
click at [550, 249] on div at bounding box center [454, 289] width 446 height 124
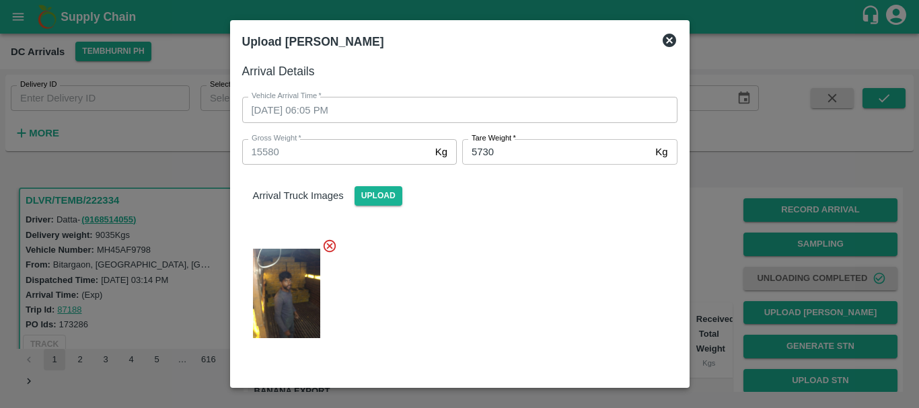
scroll to position [145, 0]
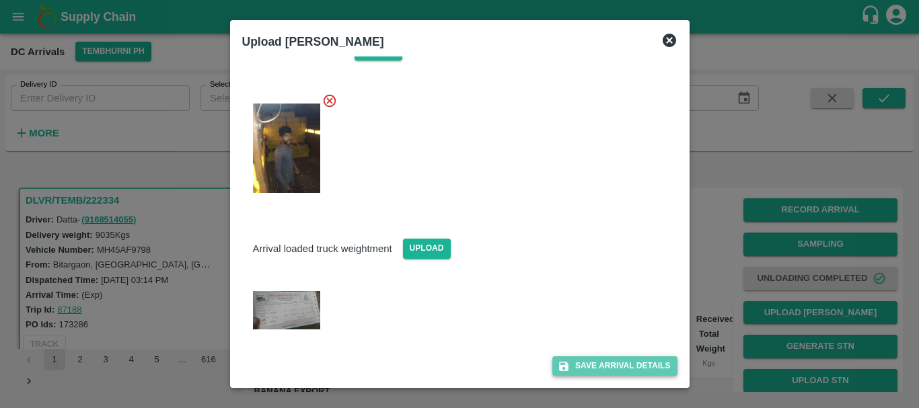
click at [588, 363] on button "Save Arrival Details" at bounding box center [614, 366] width 124 height 20
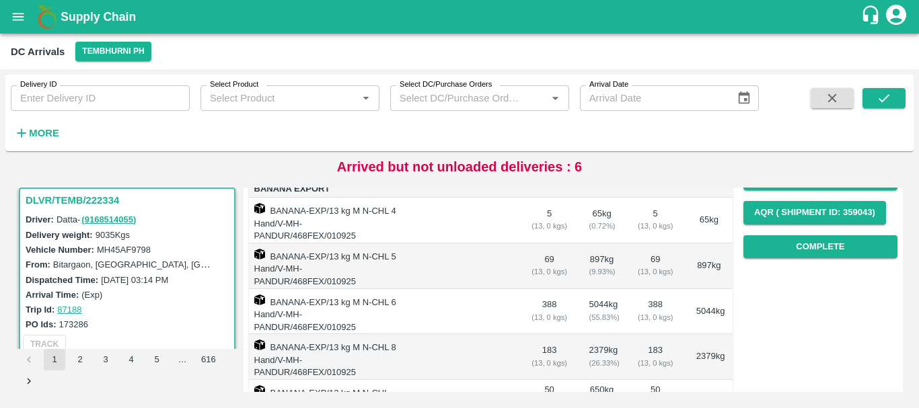
scroll to position [209, 0]
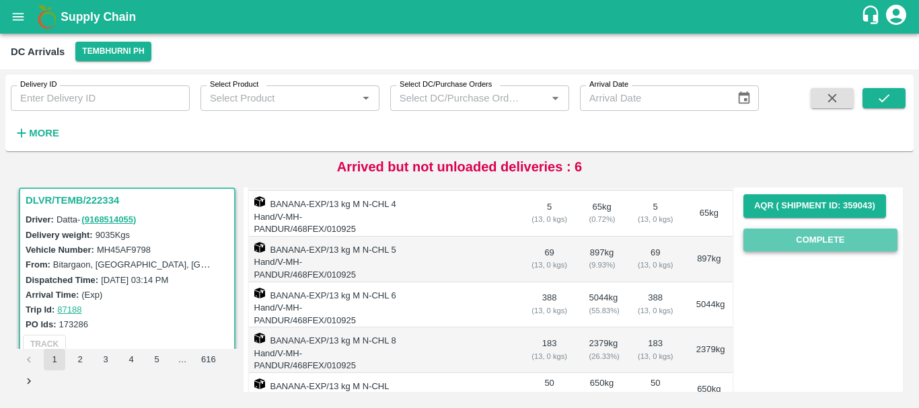
click at [804, 237] on button "Complete" at bounding box center [820, 241] width 154 height 24
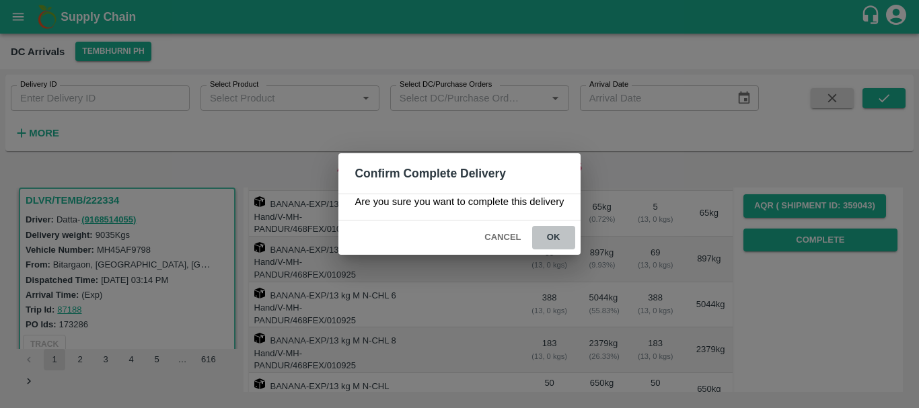
click at [555, 235] on button "ok" at bounding box center [553, 238] width 43 height 24
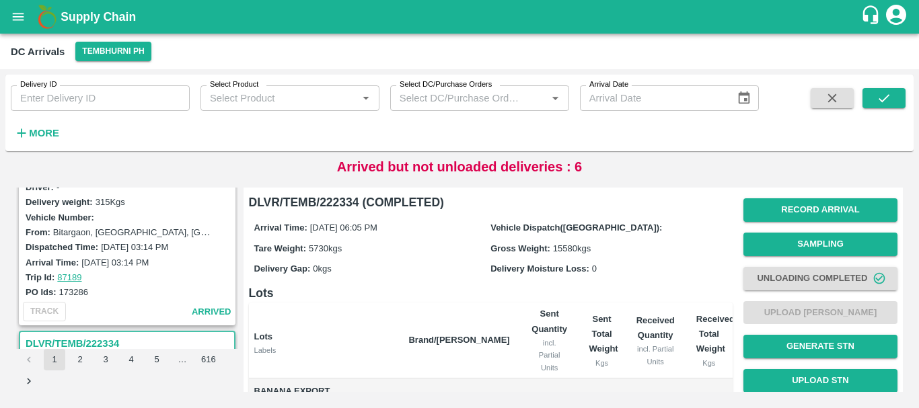
scroll to position [1229, 0]
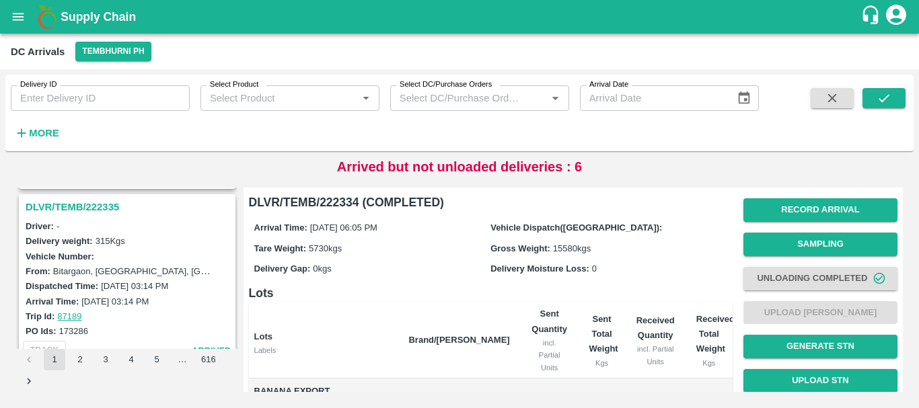
click at [75, 205] on h3 "DLVR/TEMB/222335" at bounding box center [129, 206] width 207 height 17
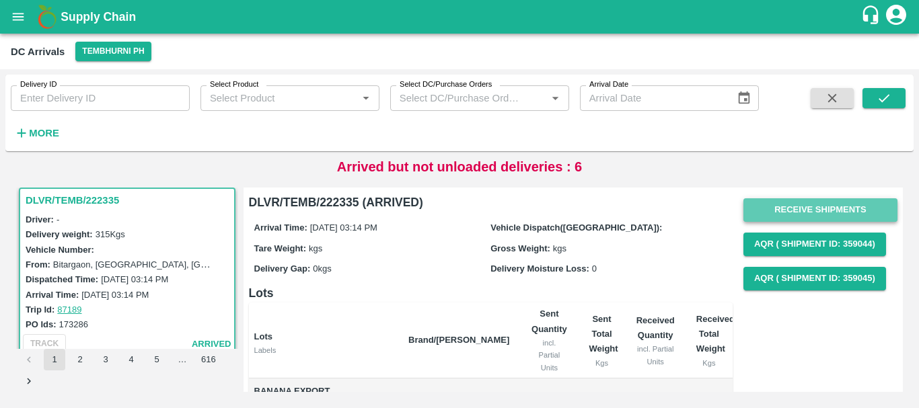
click at [779, 211] on button "Receive Shipments" at bounding box center [820, 210] width 154 height 24
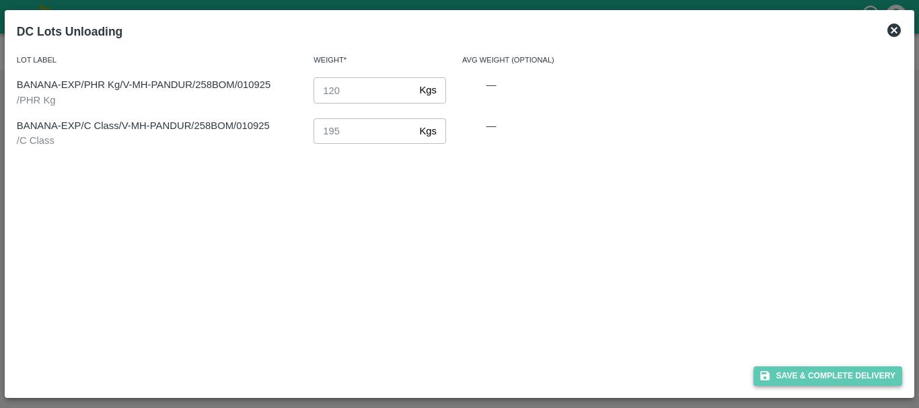
click at [804, 373] on button "Save & Complete Delivery" at bounding box center [827, 377] width 149 height 20
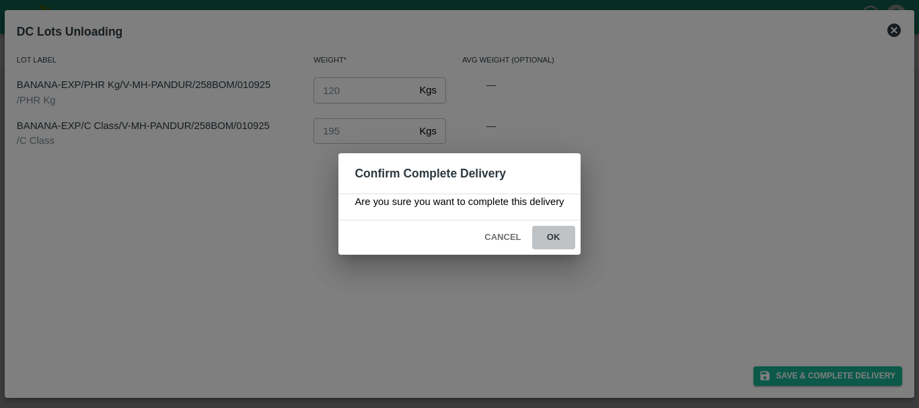
click at [567, 235] on button "ok" at bounding box center [553, 238] width 43 height 24
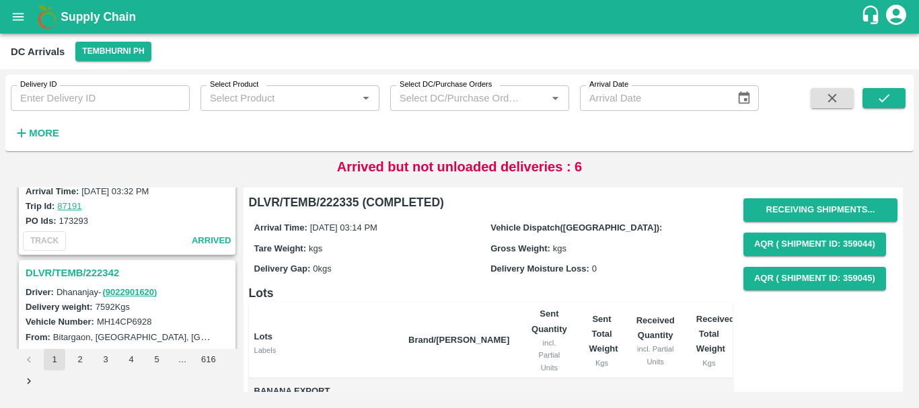
click at [114, 270] on h3 "DLVR/TEMB/222342" at bounding box center [129, 272] width 207 height 17
